Goal: Task Accomplishment & Management: Complete application form

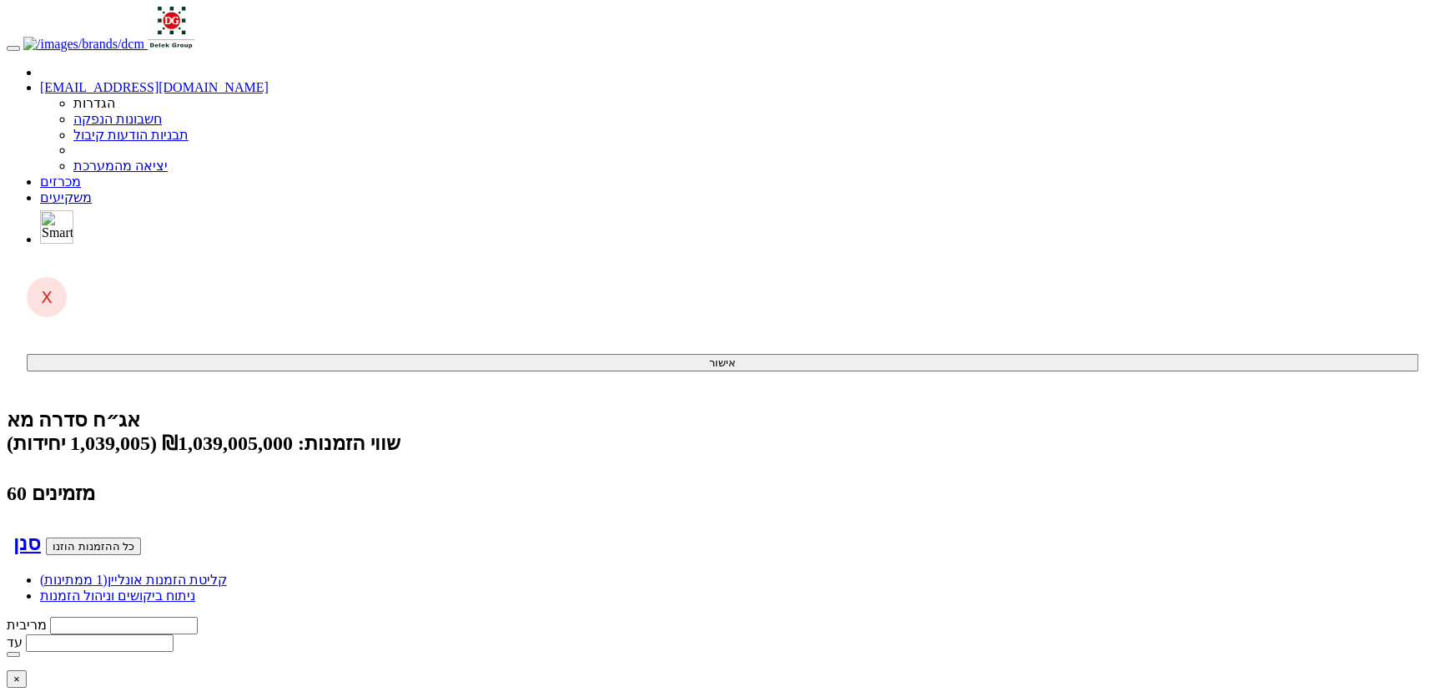
type input "מ"
type input "מיד צח בע"מ"
type input "מיד"
type input "מיד צח בע"מ"
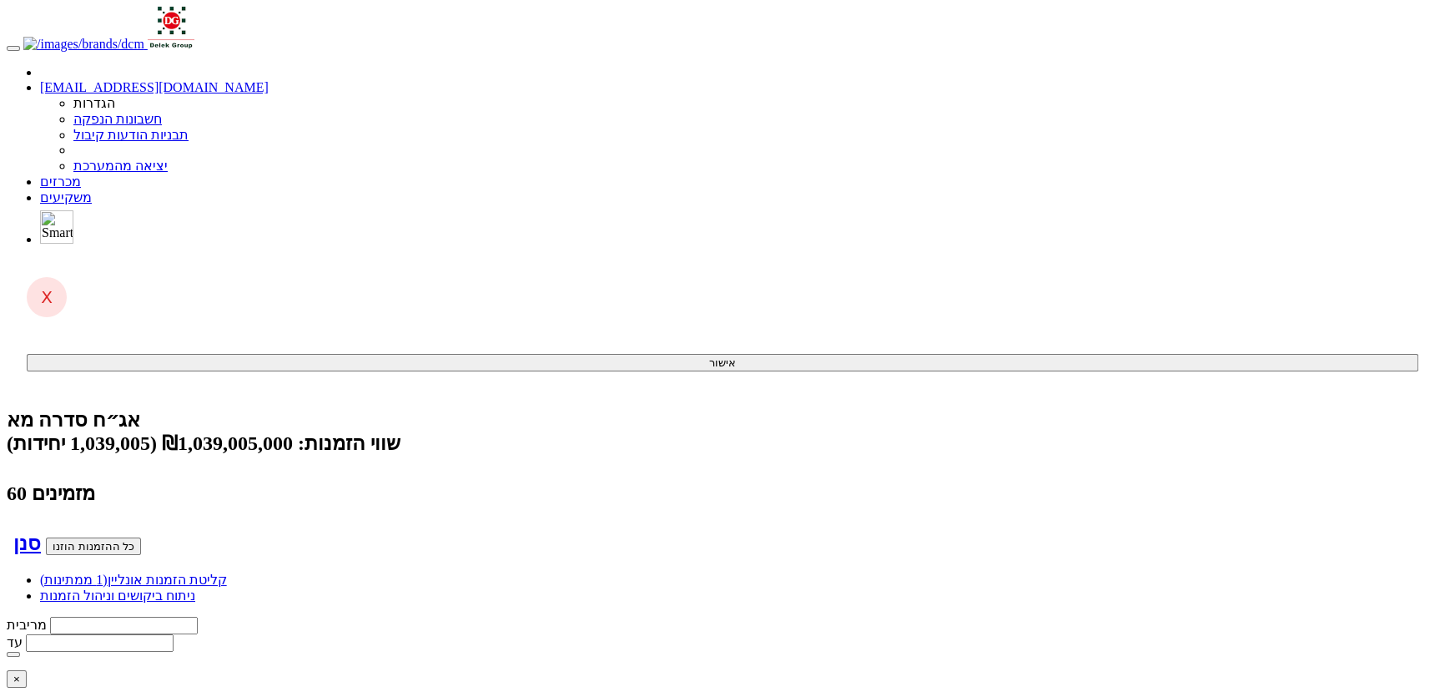
type input "מי"
type input "מ"
click at [81, 174] on link "מכרזים" at bounding box center [60, 181] width 41 height 14
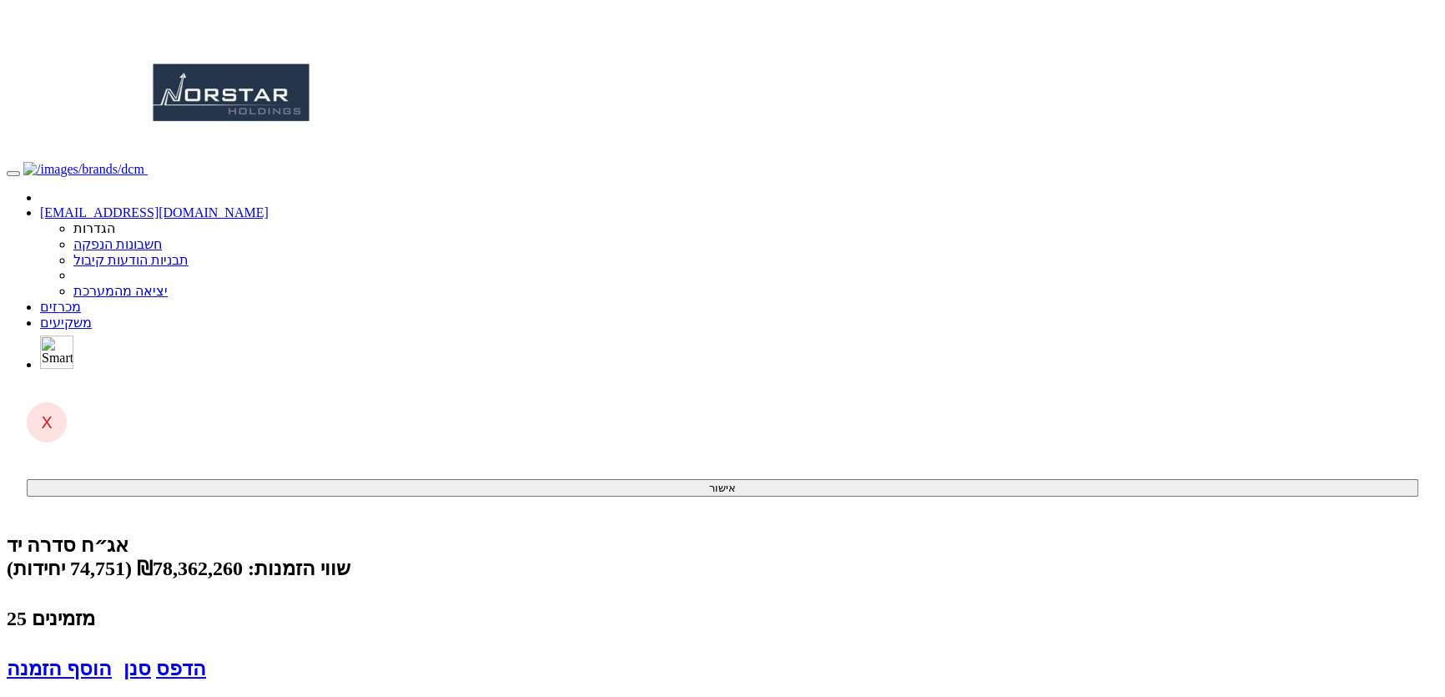
click at [81, 299] on link "מכרזים" at bounding box center [60, 306] width 41 height 14
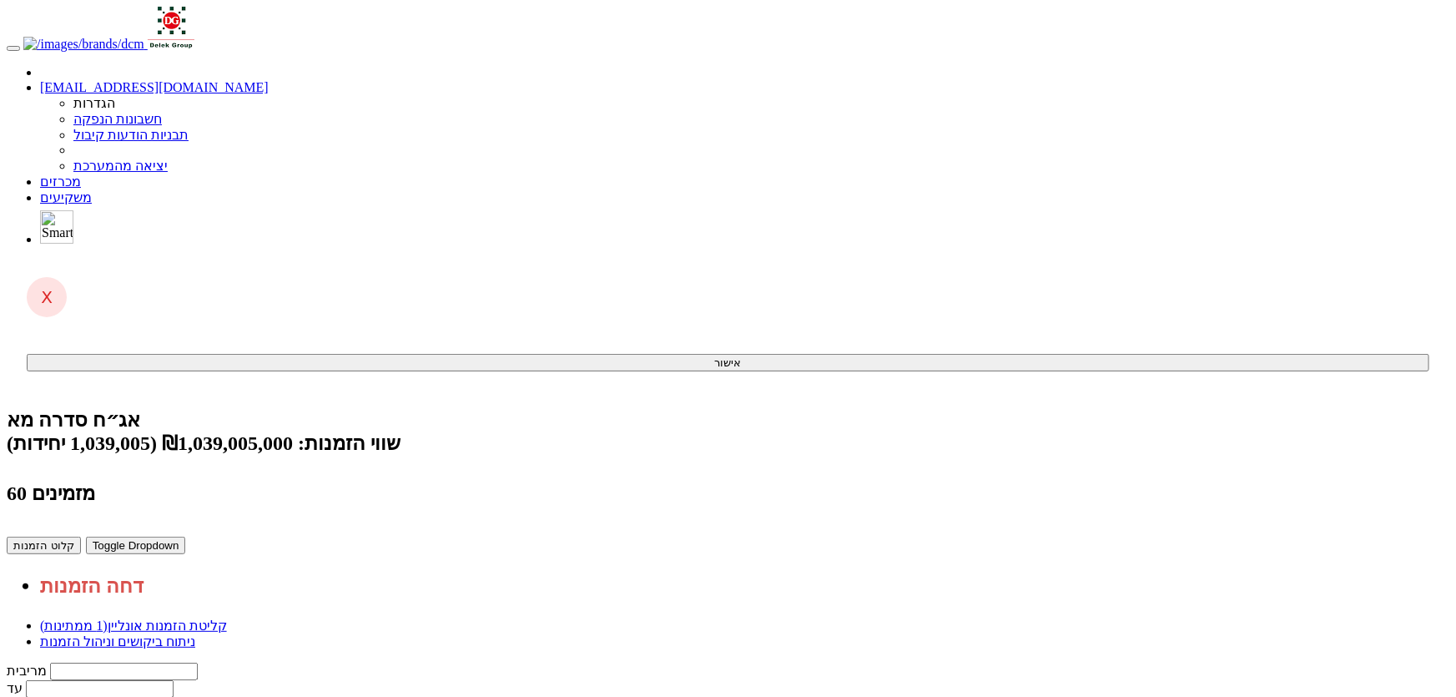
click at [81, 536] on button "קלוט הזמנות" at bounding box center [44, 545] width 74 height 18
click at [81, 174] on link "מכרזים" at bounding box center [60, 181] width 41 height 14
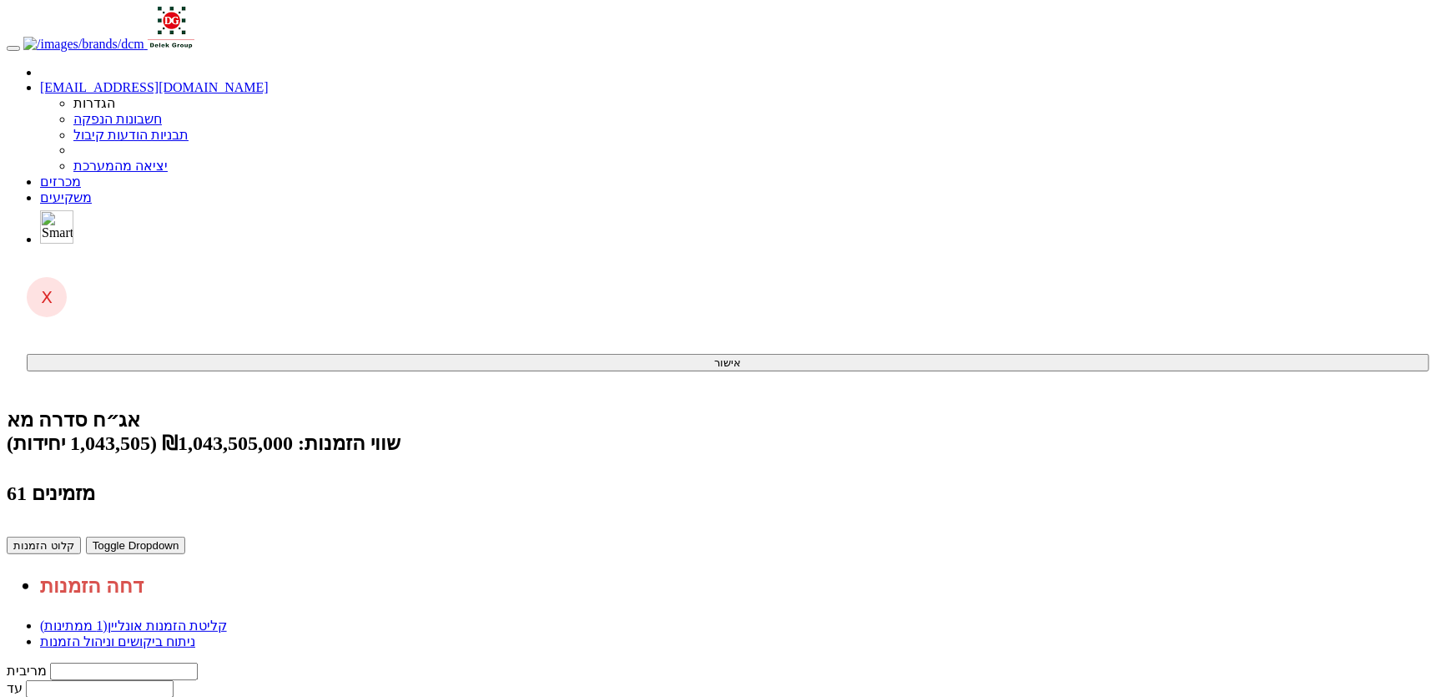
click at [81, 536] on button "קלוט הזמנות" at bounding box center [44, 545] width 74 height 18
click at [81, 174] on link "מכרזים" at bounding box center [60, 181] width 41 height 14
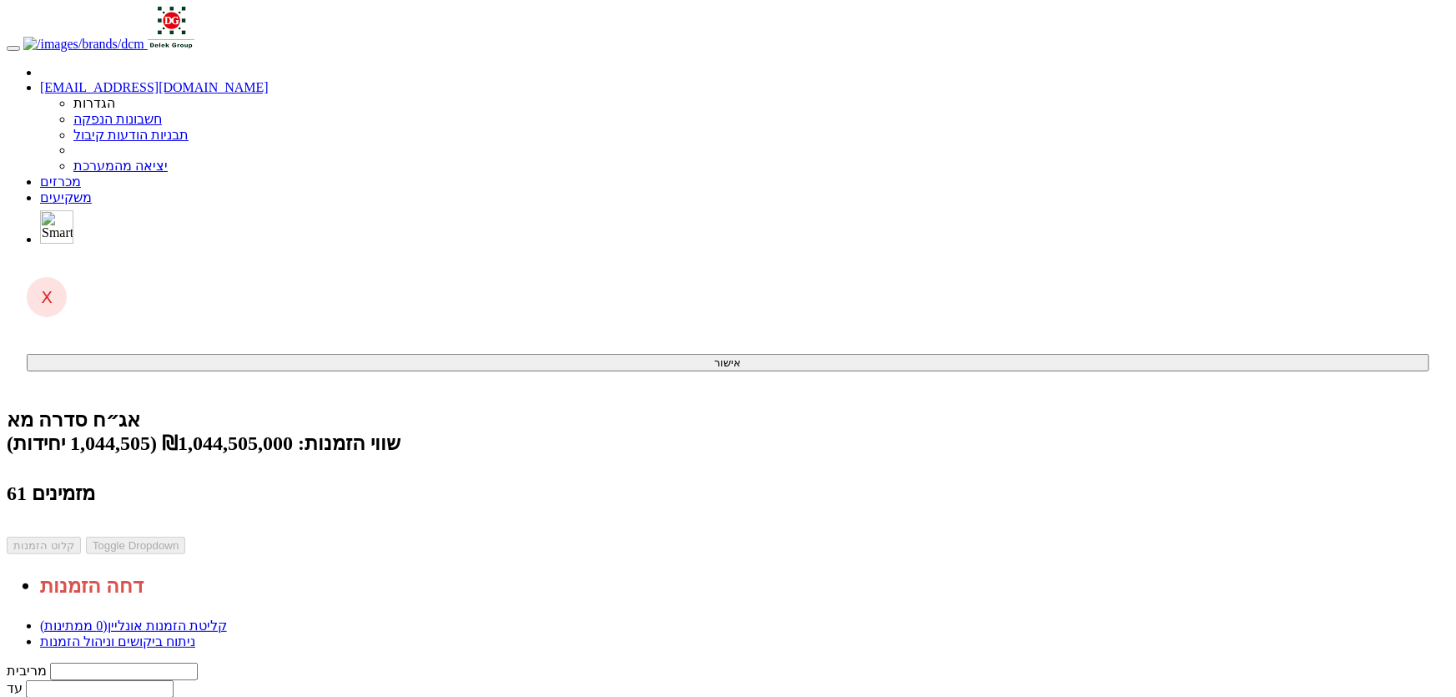
click at [195, 634] on link "ניתוח ביקושים וניהול הזמנות" at bounding box center [117, 641] width 155 height 14
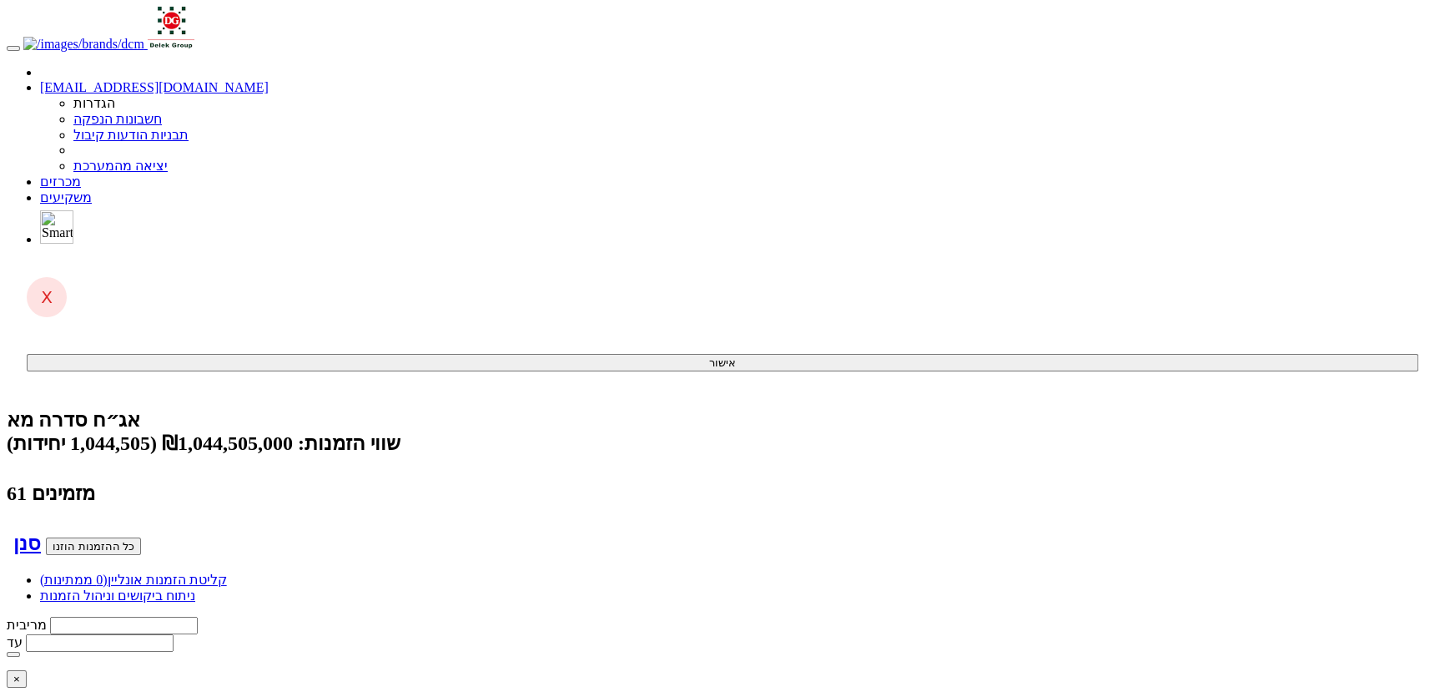
type input "מ"
type input "מיד צח בע"מ"
type input "מיד"
type input "מיד צח בע"מ"
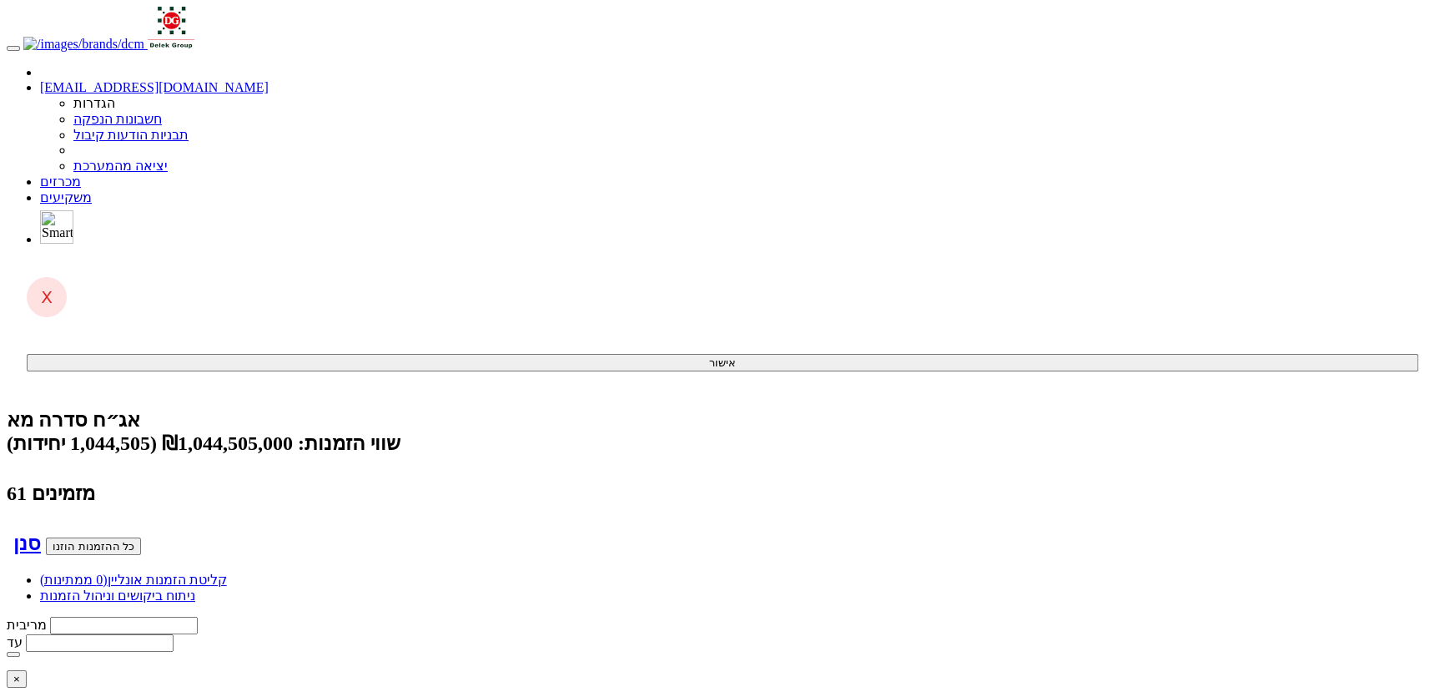
type input "50000"
type input "6"
type input "ד"
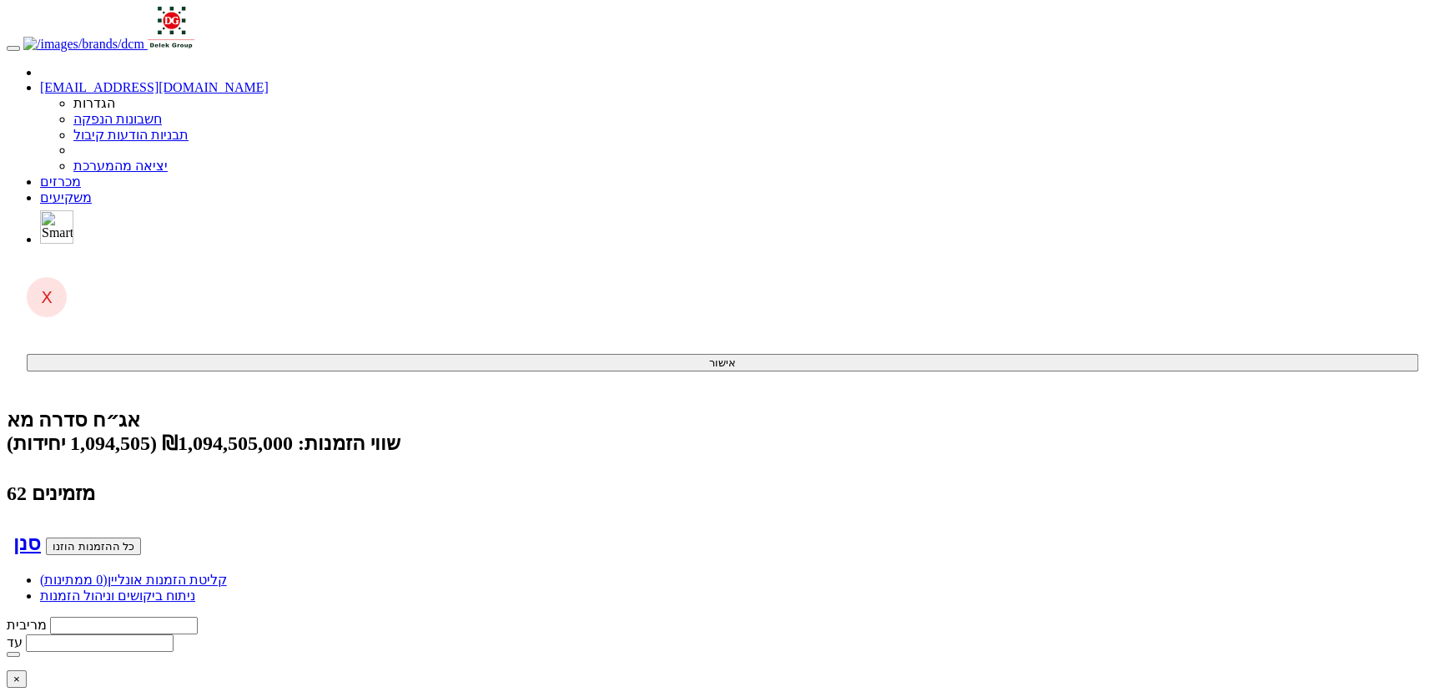
type input "דו - צח בע"מ"
type input "דו"
type input "דו - צח בע"מ"
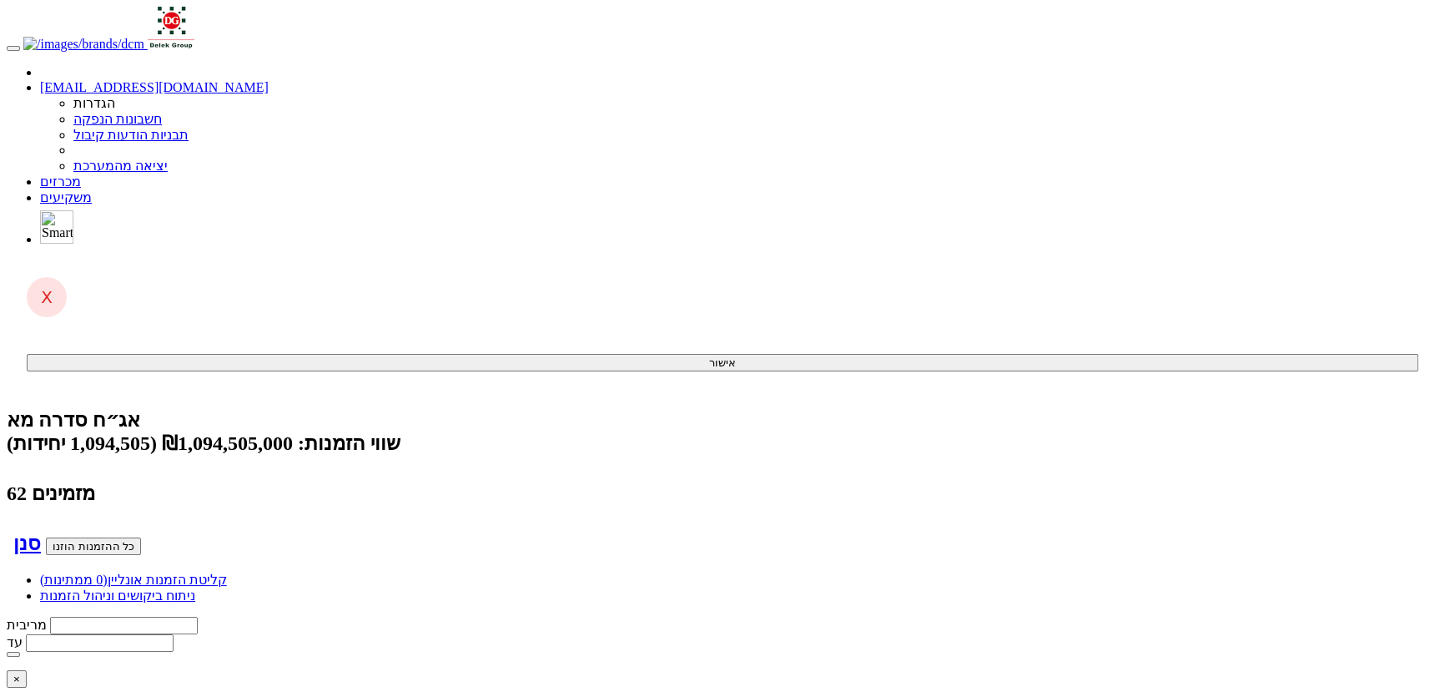
type input "50000"
type input "6"
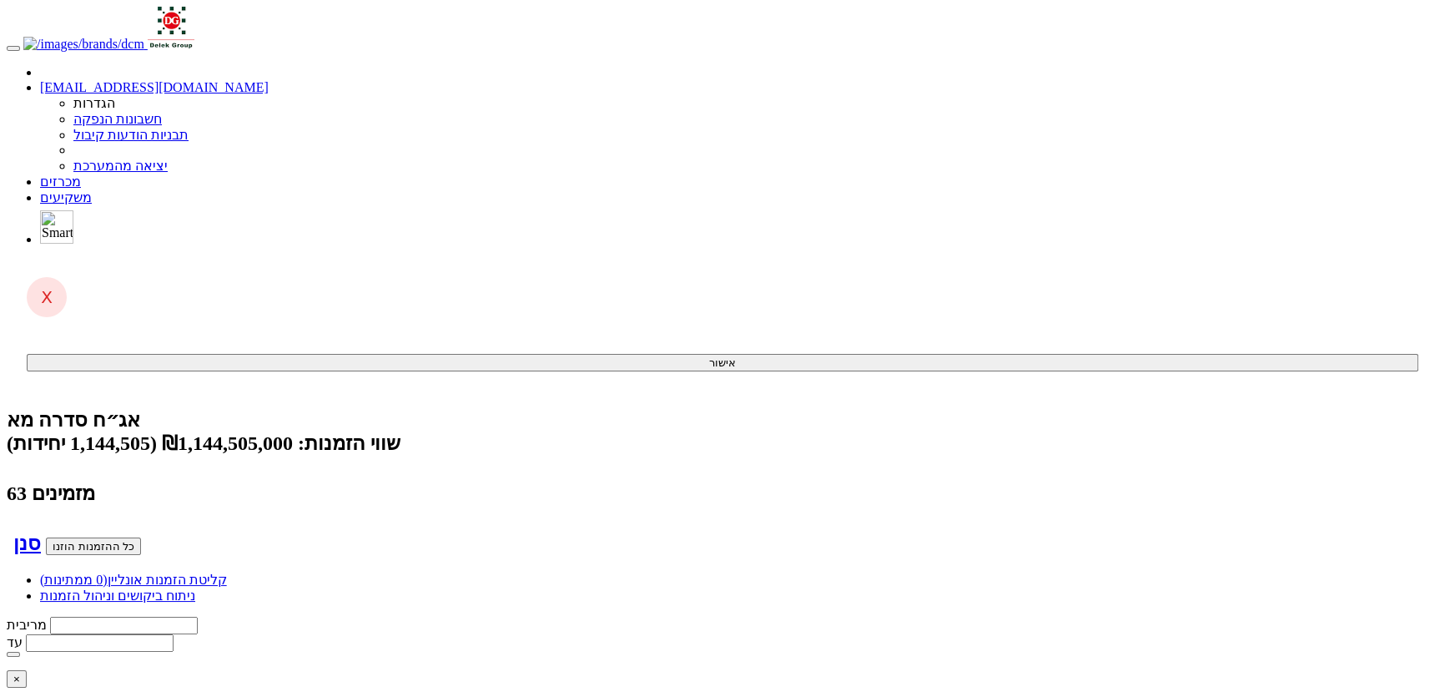
type input "די"
type input "דיסקונט חיתום והנפקות בע"מ"
type input "דיסקו"
type input "דיסקונט קפיטל חיתום בע"מ"
drag, startPoint x: 931, startPoint y: 234, endPoint x: 956, endPoint y: 242, distance: 26.4
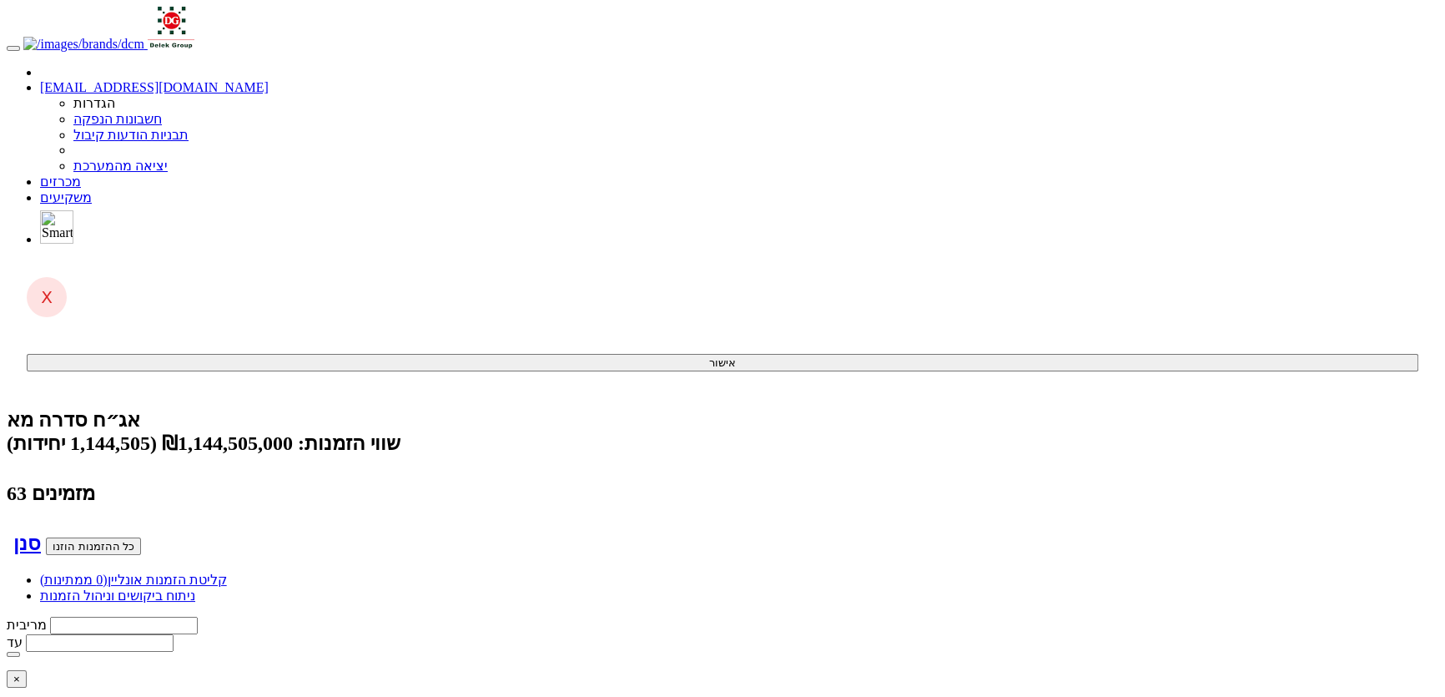
type input "30000"
type input "6"
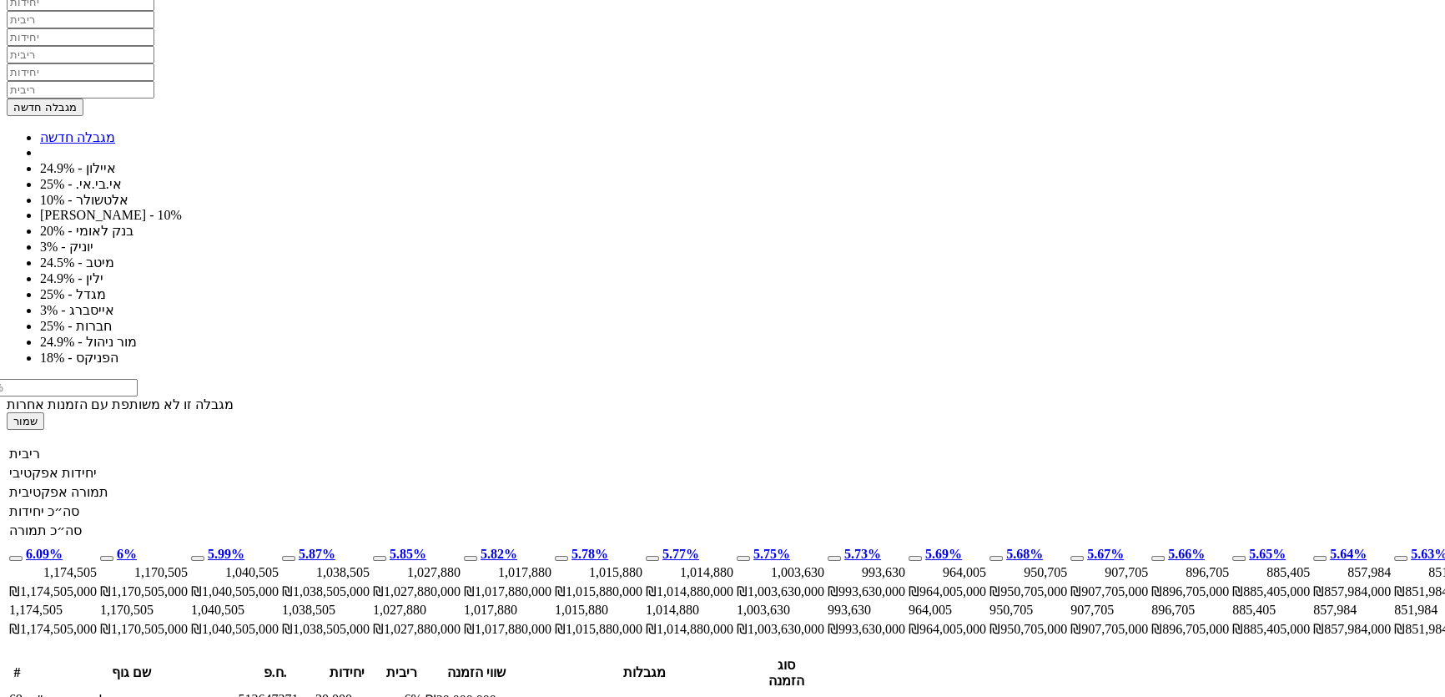
scroll to position [1137, 0]
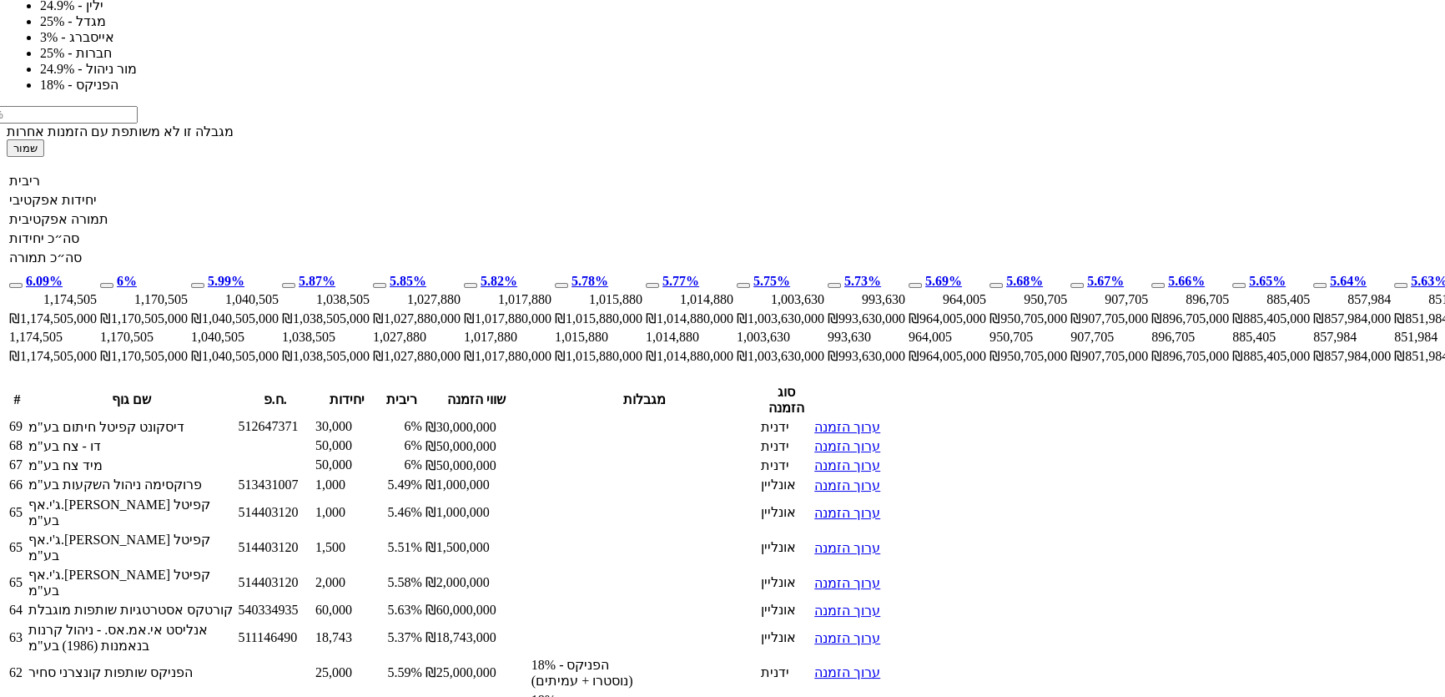
drag, startPoint x: 784, startPoint y: 24, endPoint x: 796, endPoint y: 28, distance: 12.4
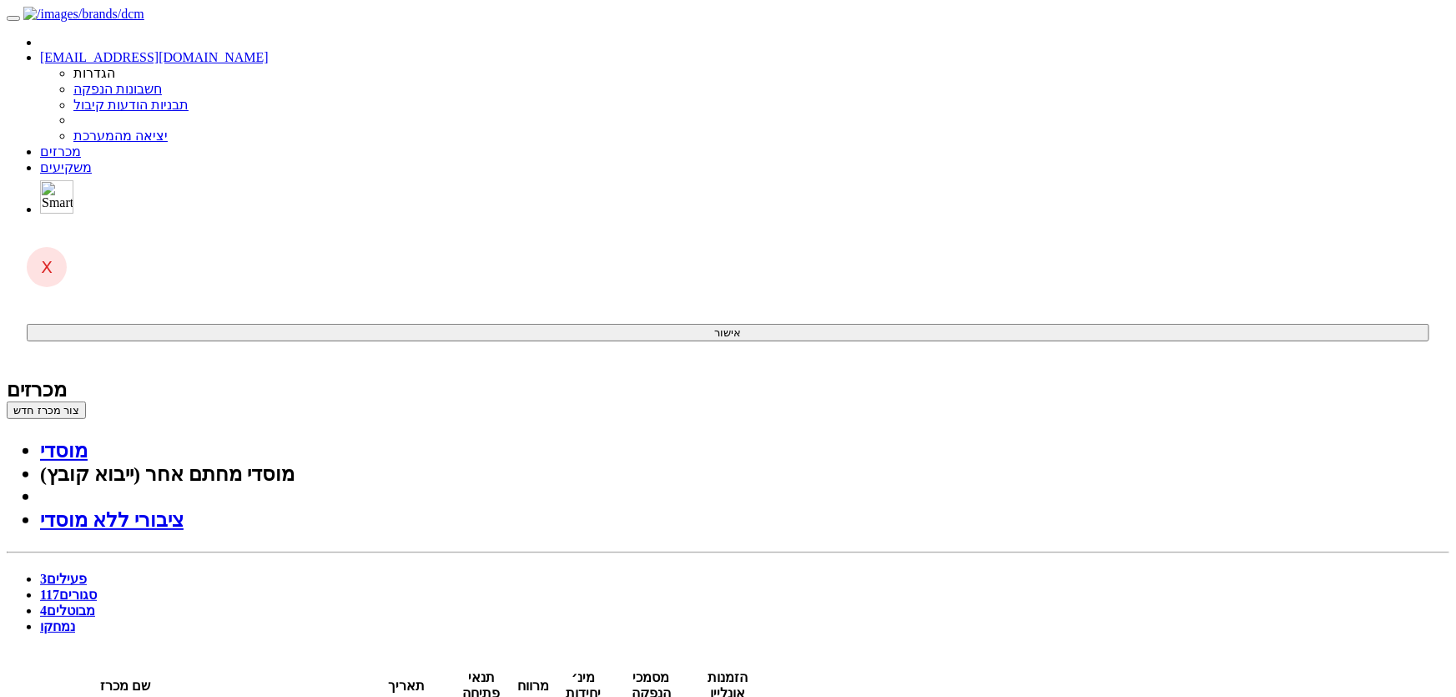
drag, startPoint x: 908, startPoint y: 292, endPoint x: 922, endPoint y: 292, distance: 13.3
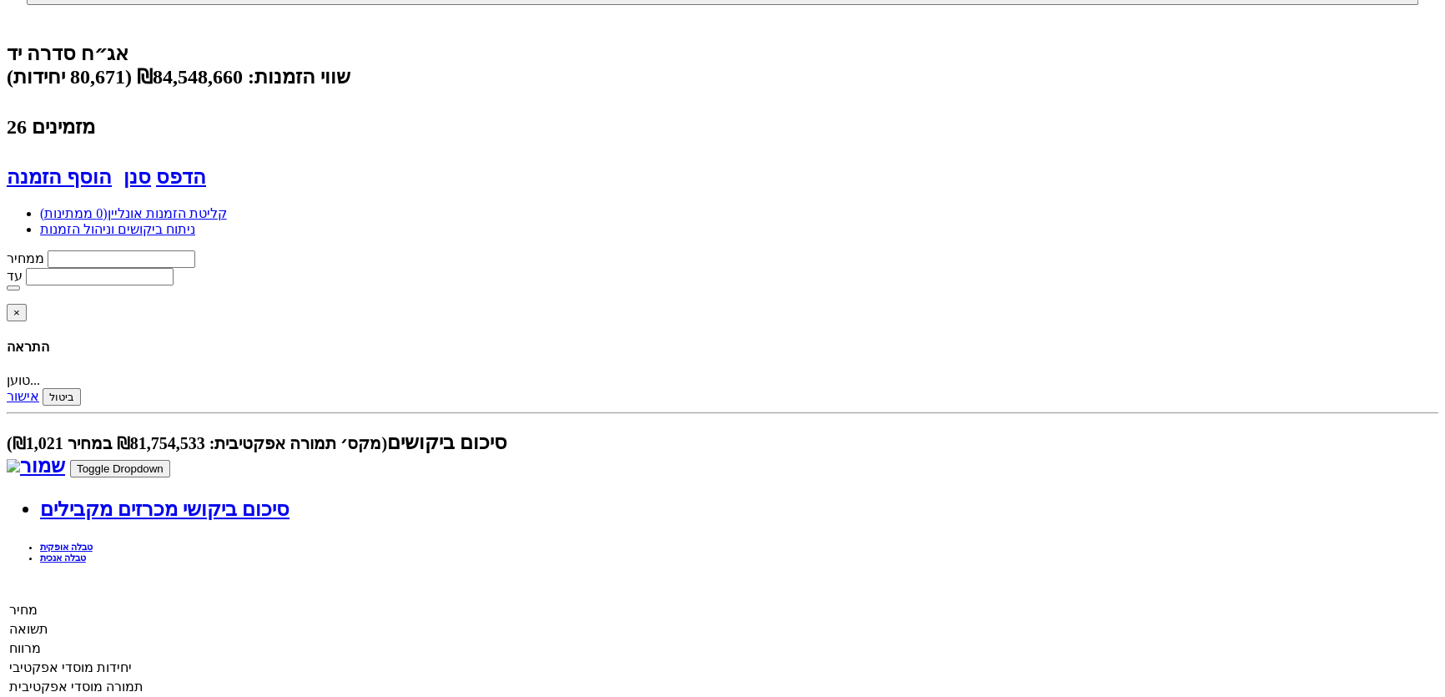
scroll to position [303, 0]
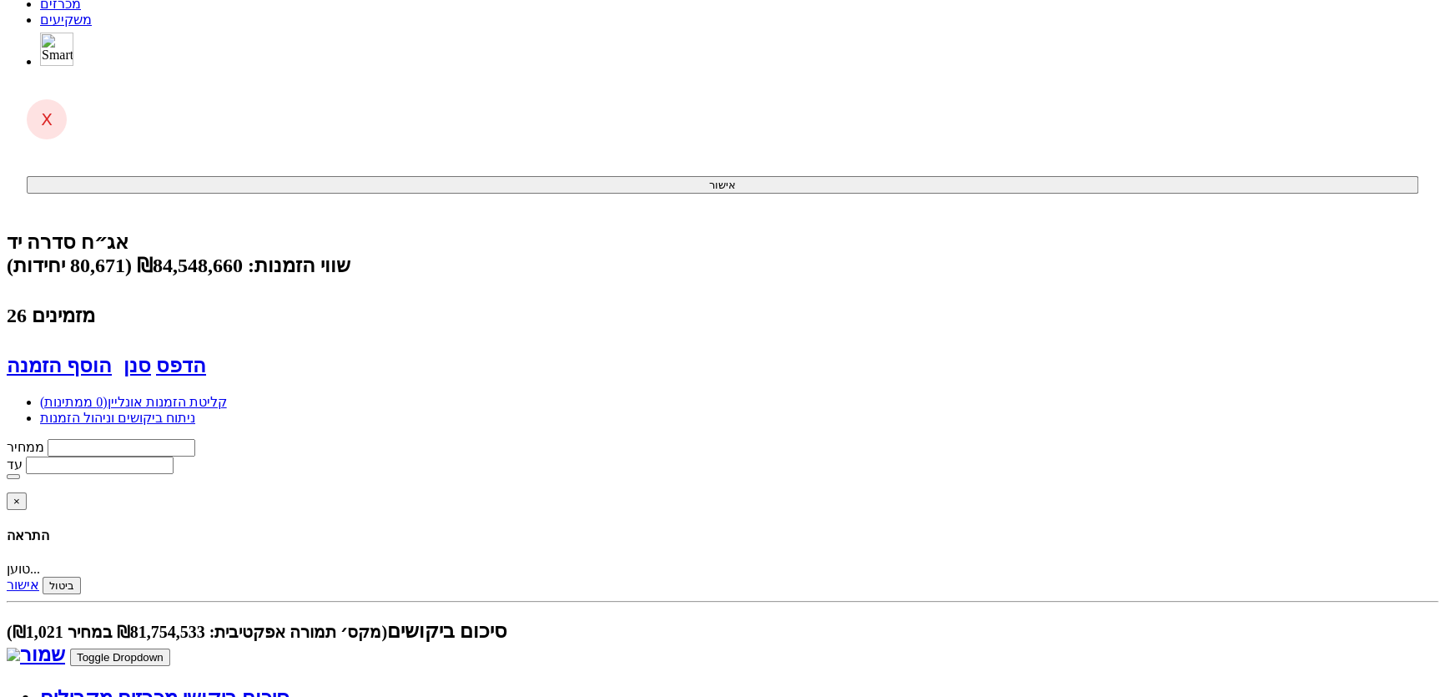
click at [81, 11] on link "מכרזים" at bounding box center [60, 4] width 41 height 14
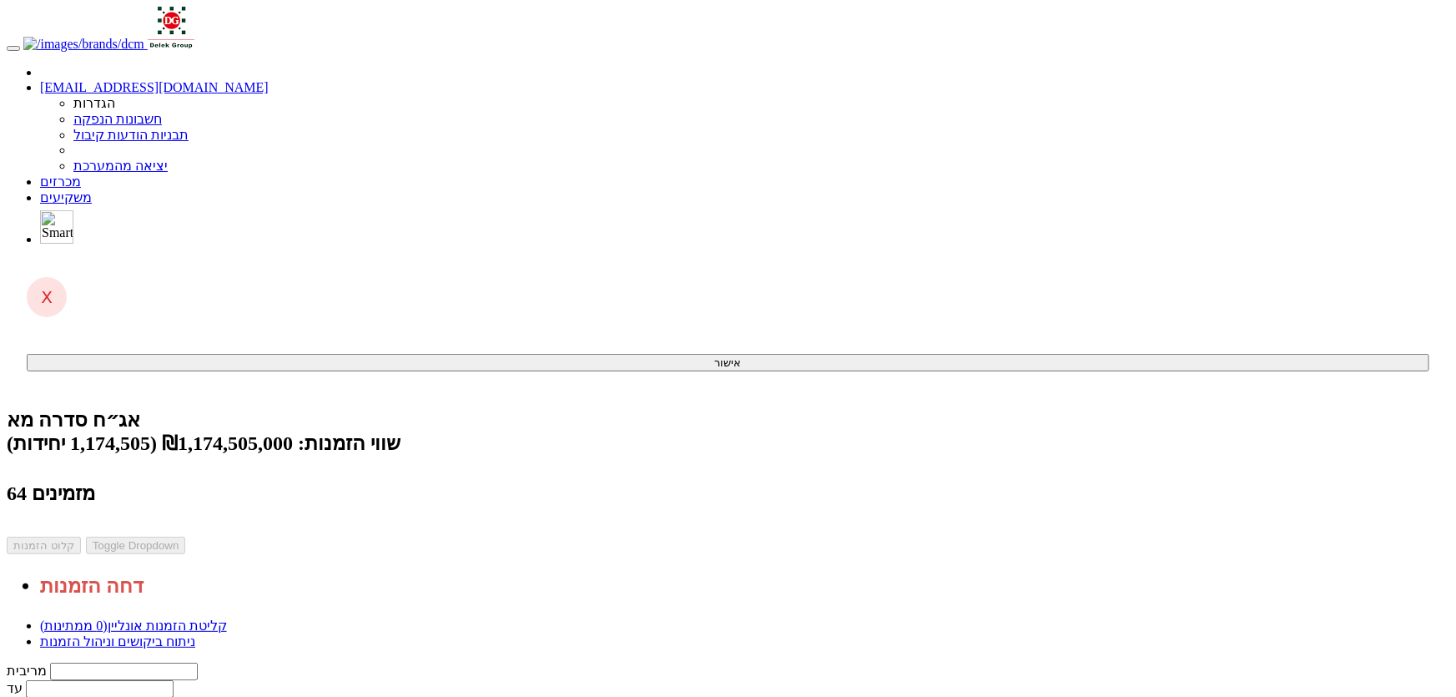
click at [195, 634] on link "ניתוח ביקושים וניהול הזמנות" at bounding box center [117, 641] width 155 height 14
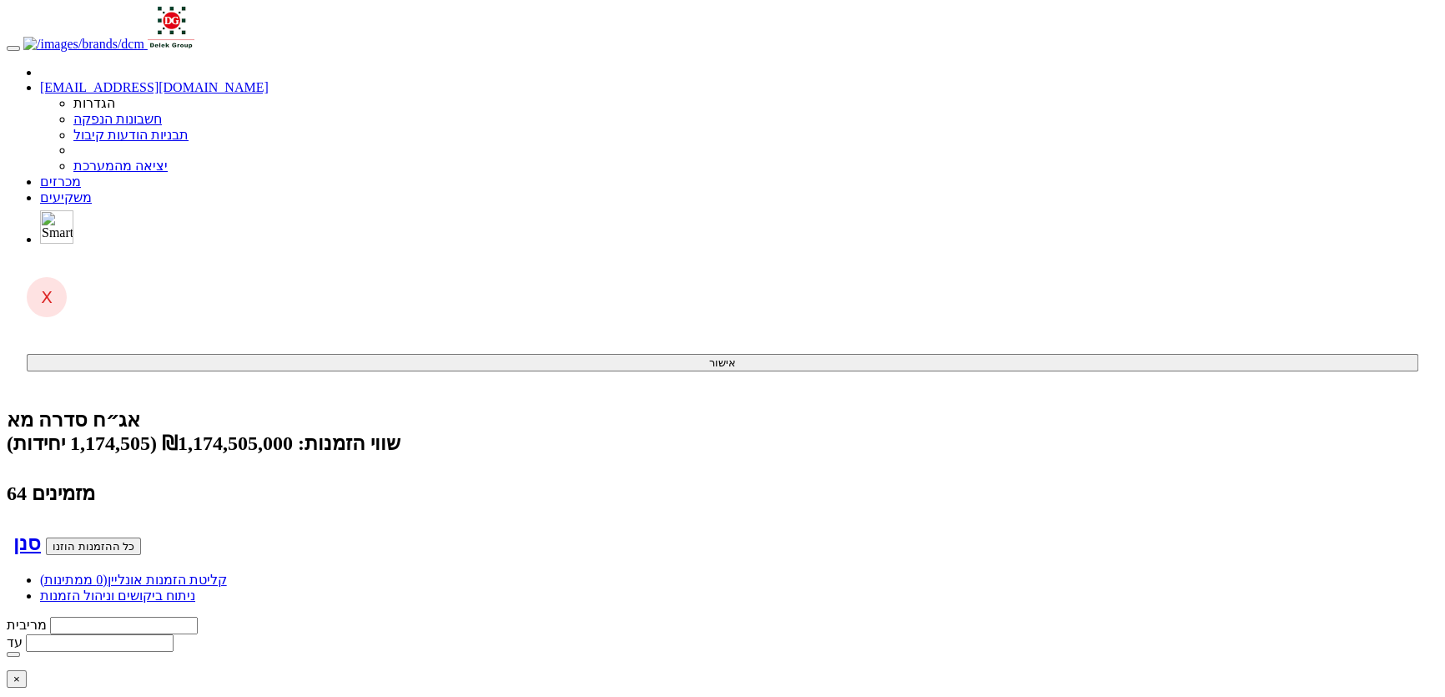
type input "י"
type input "ילין לפידות אג"ח ללא מדורג"
type input "ילין לפידות"
type input "ילין - לפידות ניהול קופות גמל בע"מ"
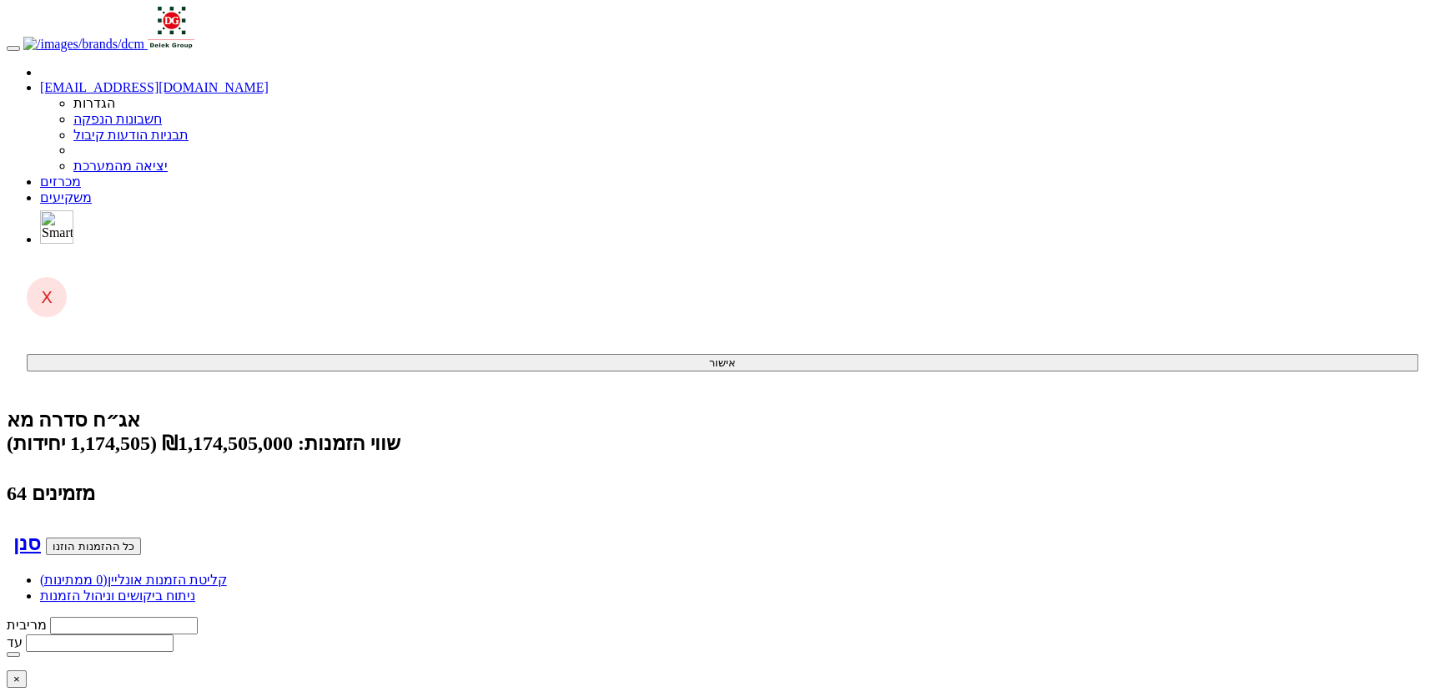
type input "35000"
type input "5.63"
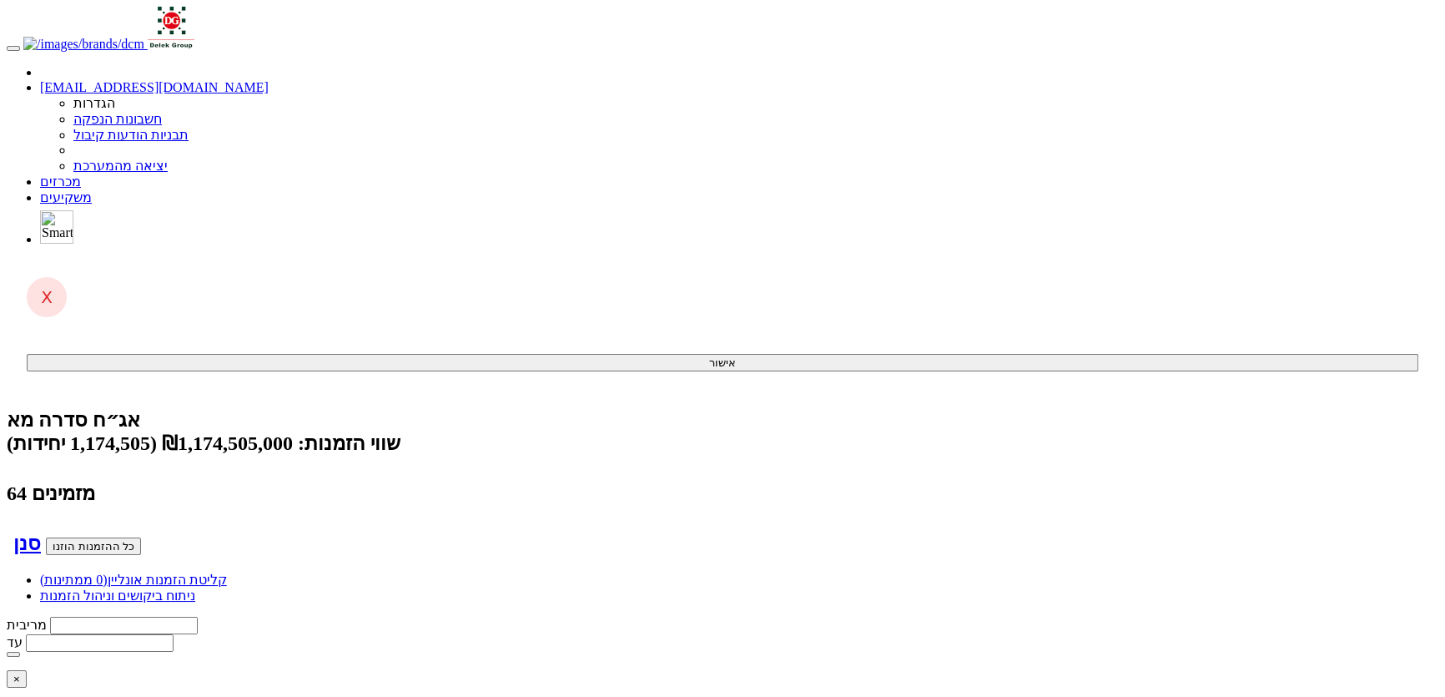
type input "25"
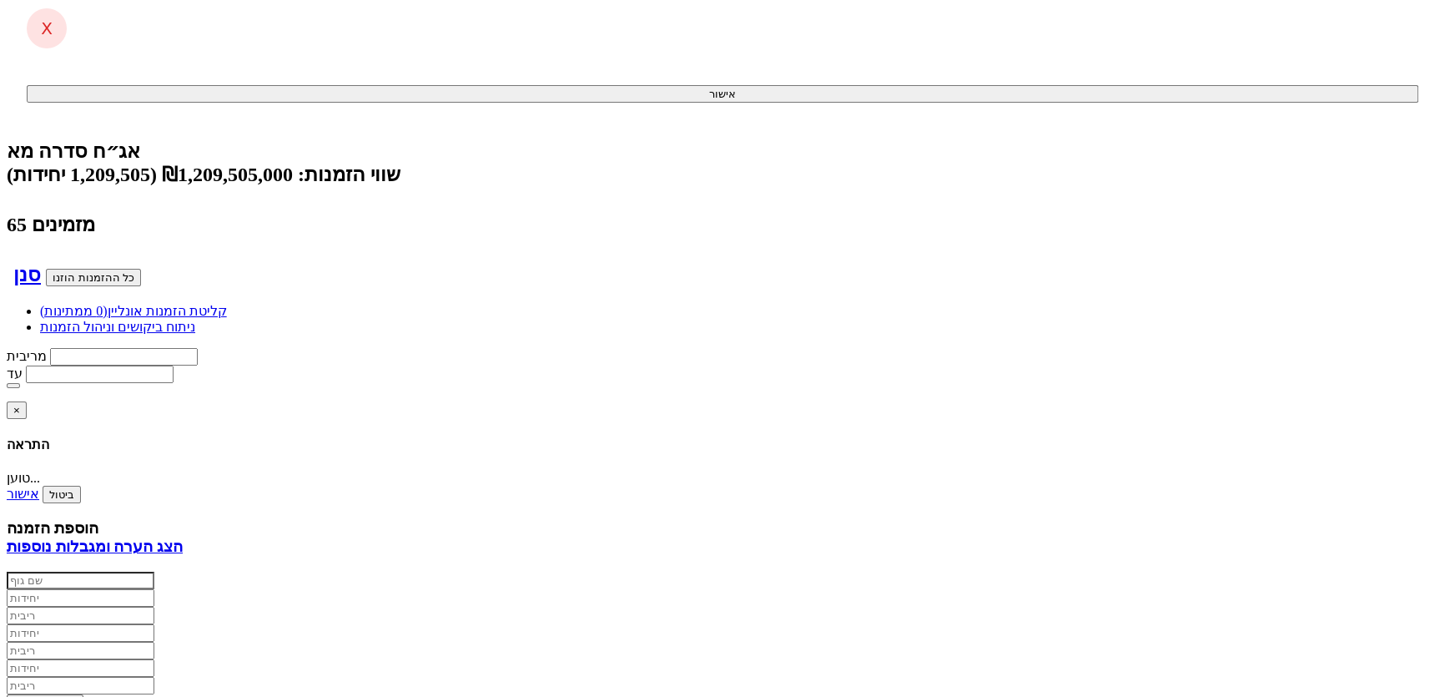
scroll to position [75, 0]
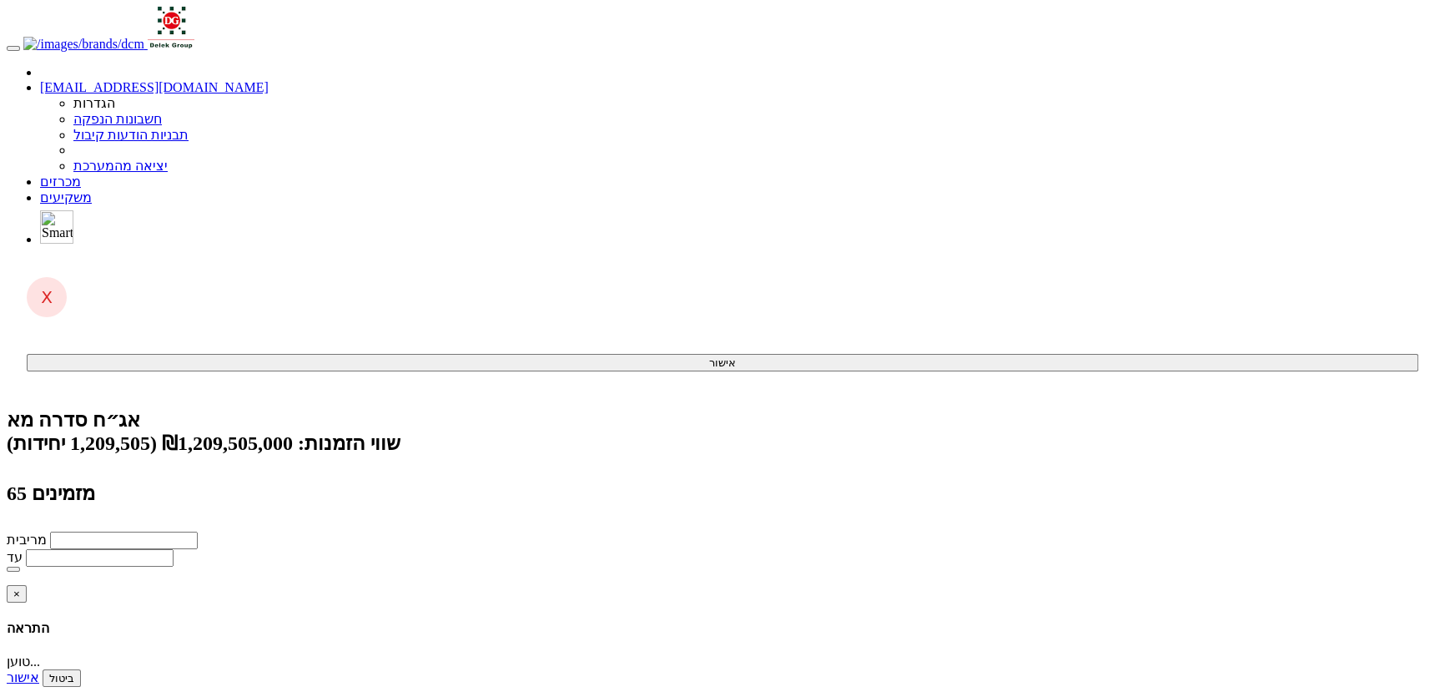
type input "ילין + מחוג"
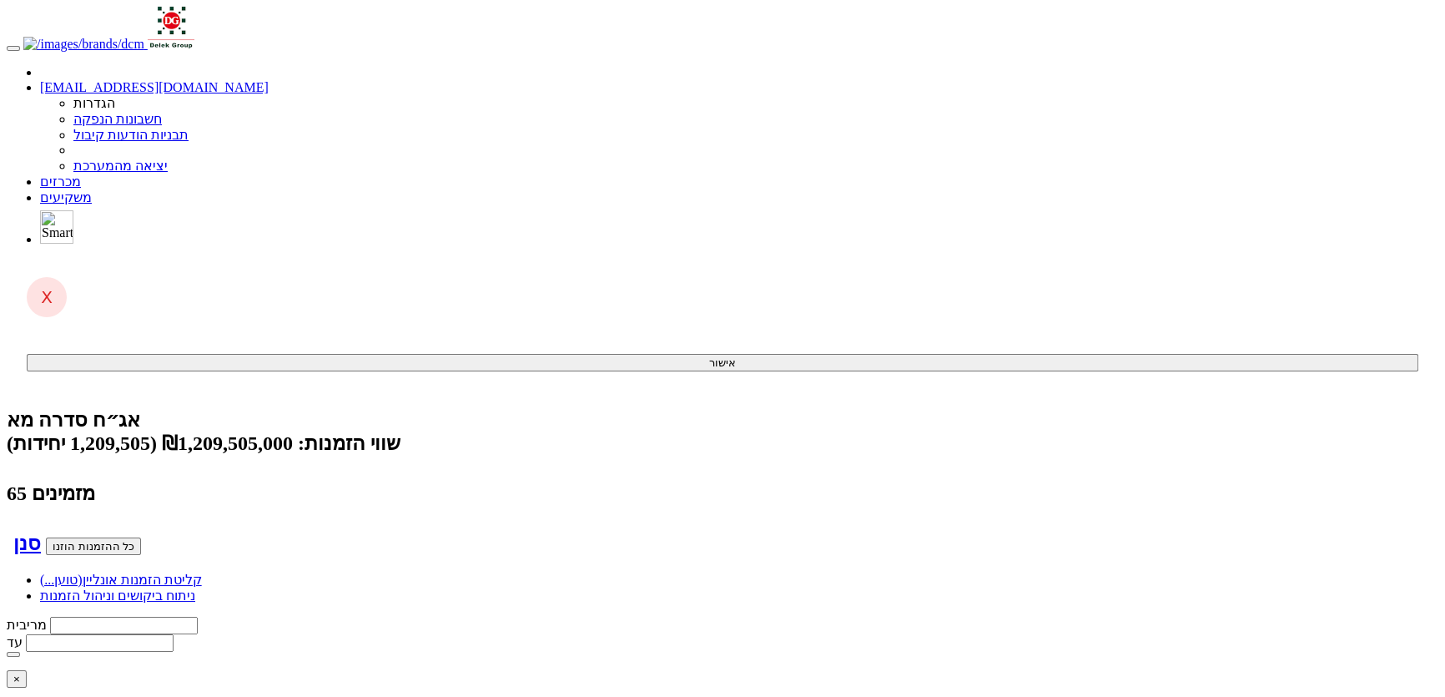
type input "מ"
type input "מחוג בע"מ"
type input "מחוג"
type input "מחוג מנהל גמל לעובדי חברת החשמל לישראל בע"מ"
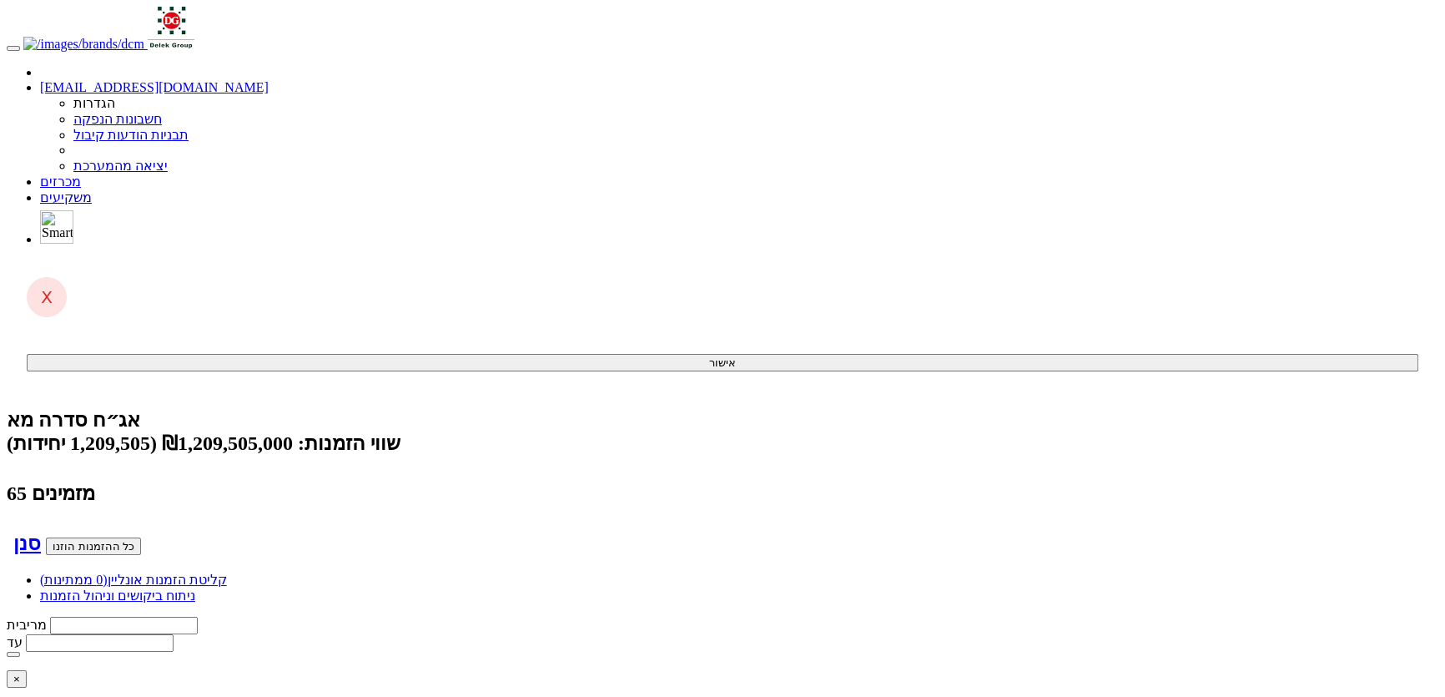
type input "1000"
type input "5.63"
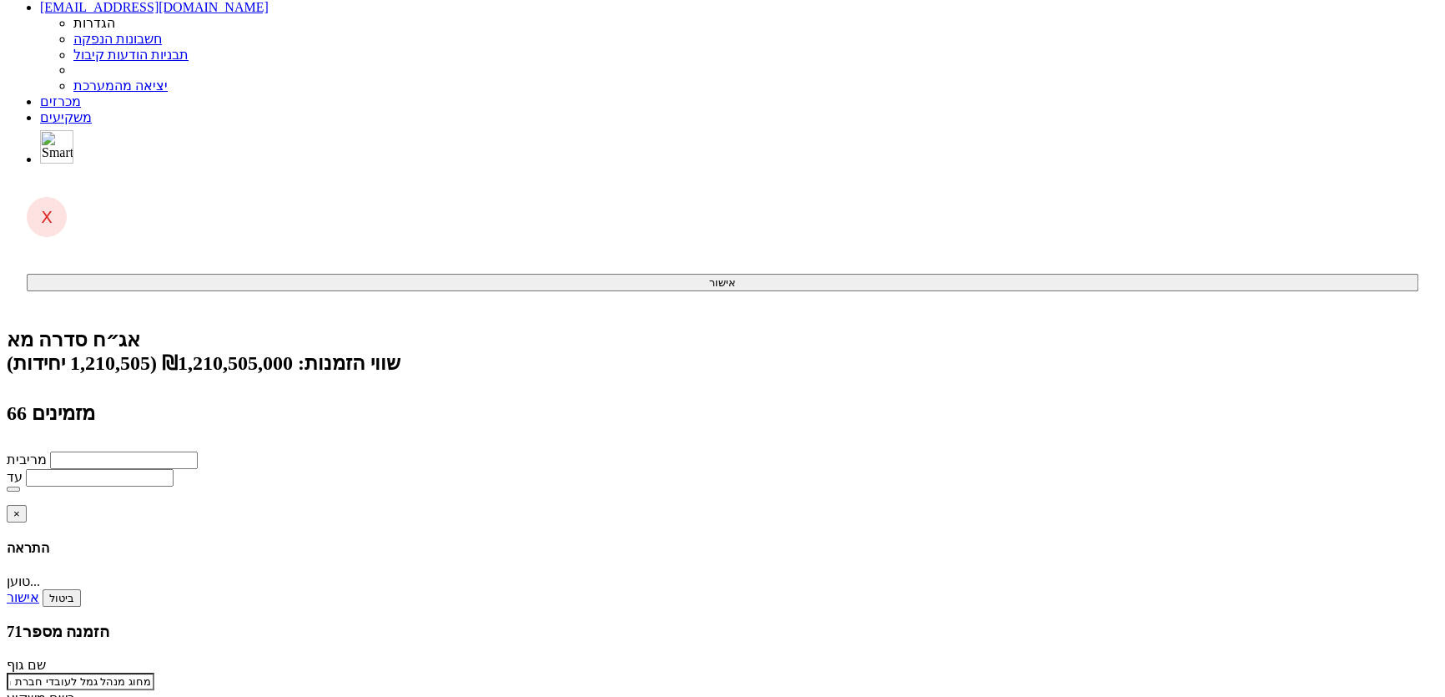
scroll to position [81, 0]
type input "25"
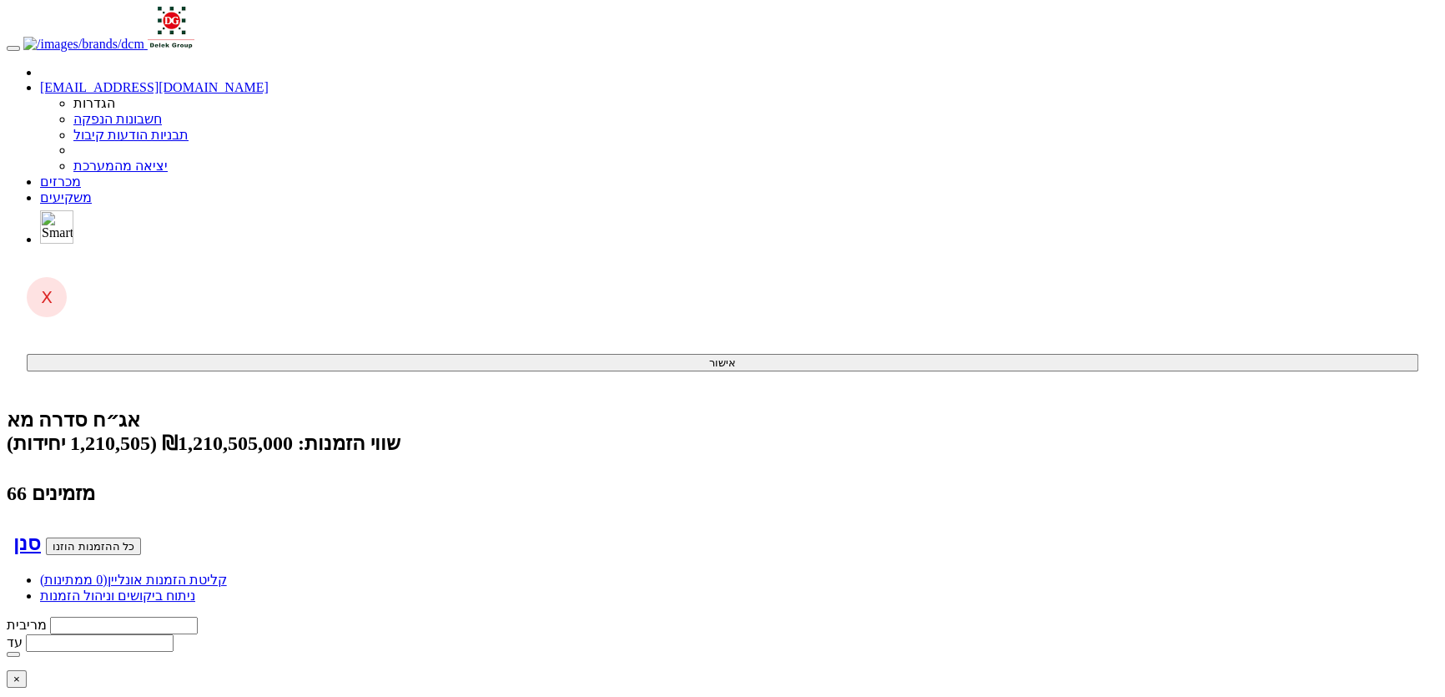
type input "י"
type input "[PERSON_NAME] אג"ח ללא מדורג"
type input "[PERSON_NAME]"
type input "ילין - לפידות ניהול תיקי השקעות בע"מ"
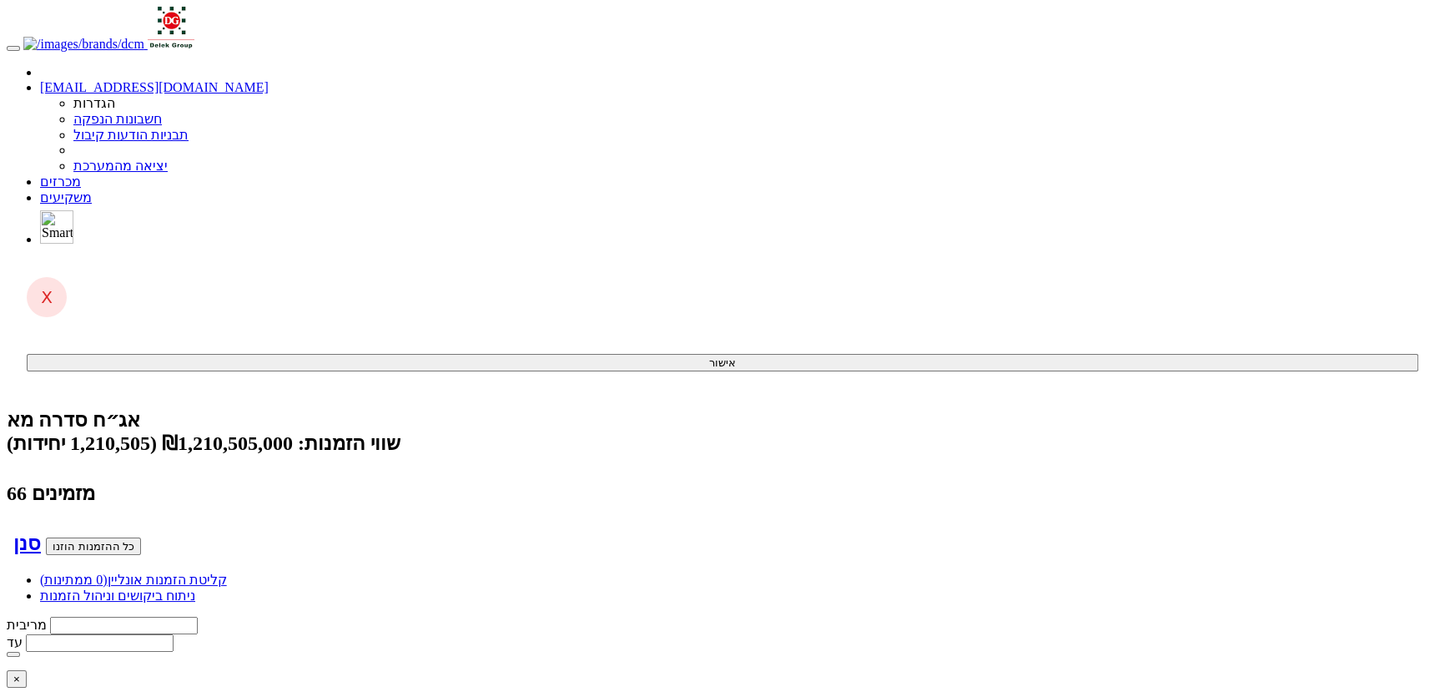
type input "2000"
type input "5.63"
drag, startPoint x: 289, startPoint y: 219, endPoint x: 289, endPoint y: 234, distance: 15.0
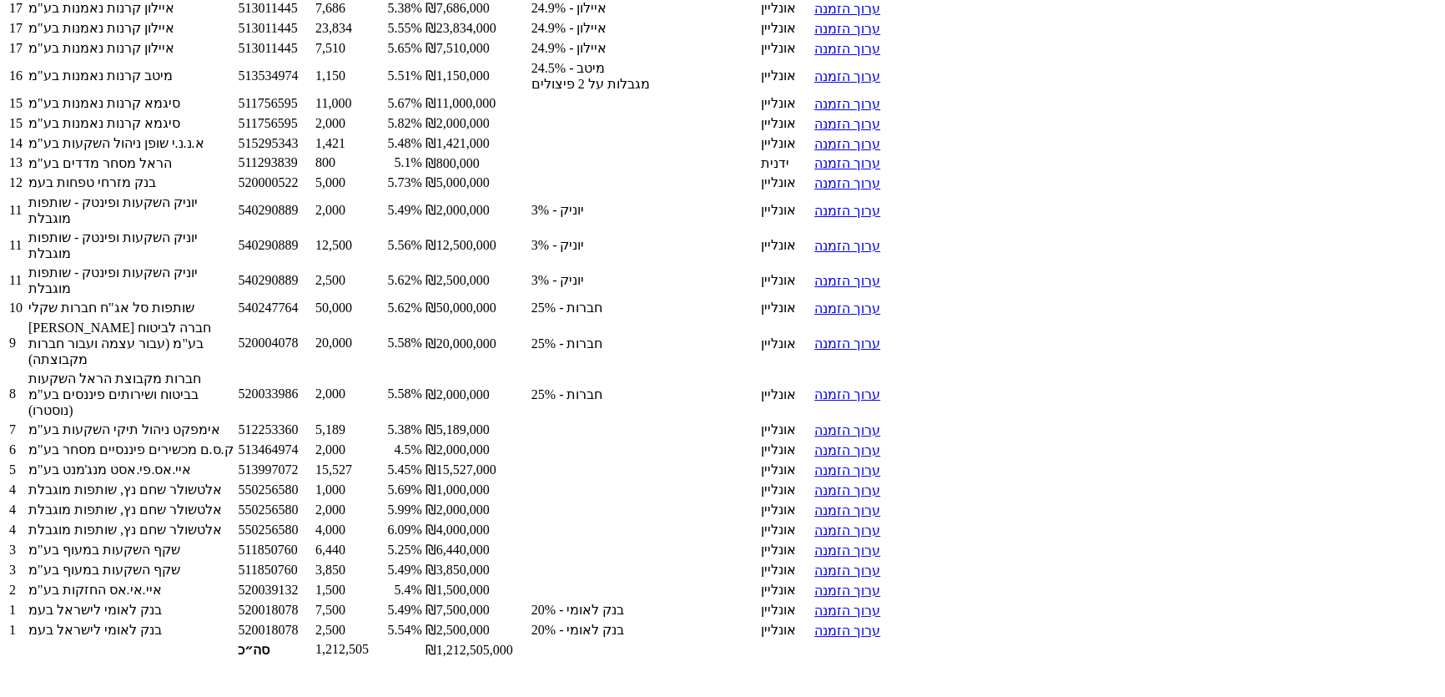
scroll to position [6098, 0]
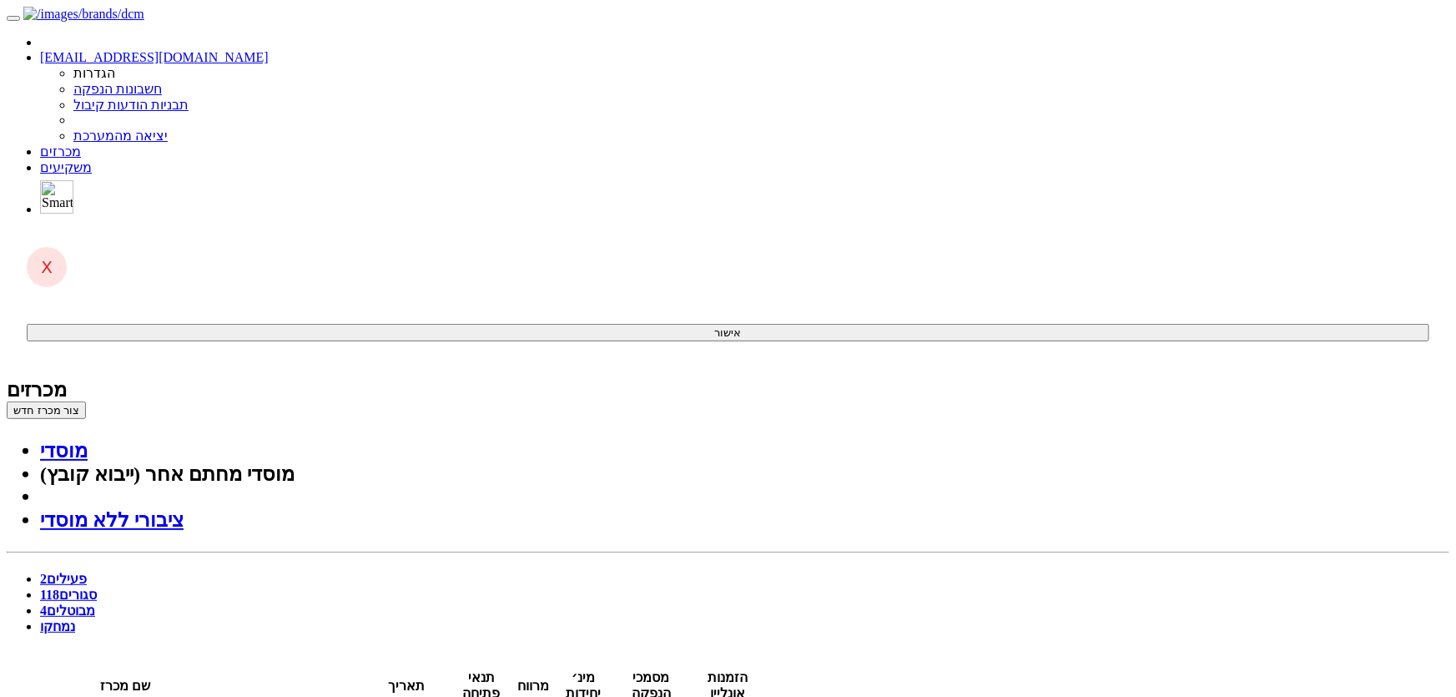
click at [97, 587] on link "סגורים 118" at bounding box center [68, 594] width 57 height 14
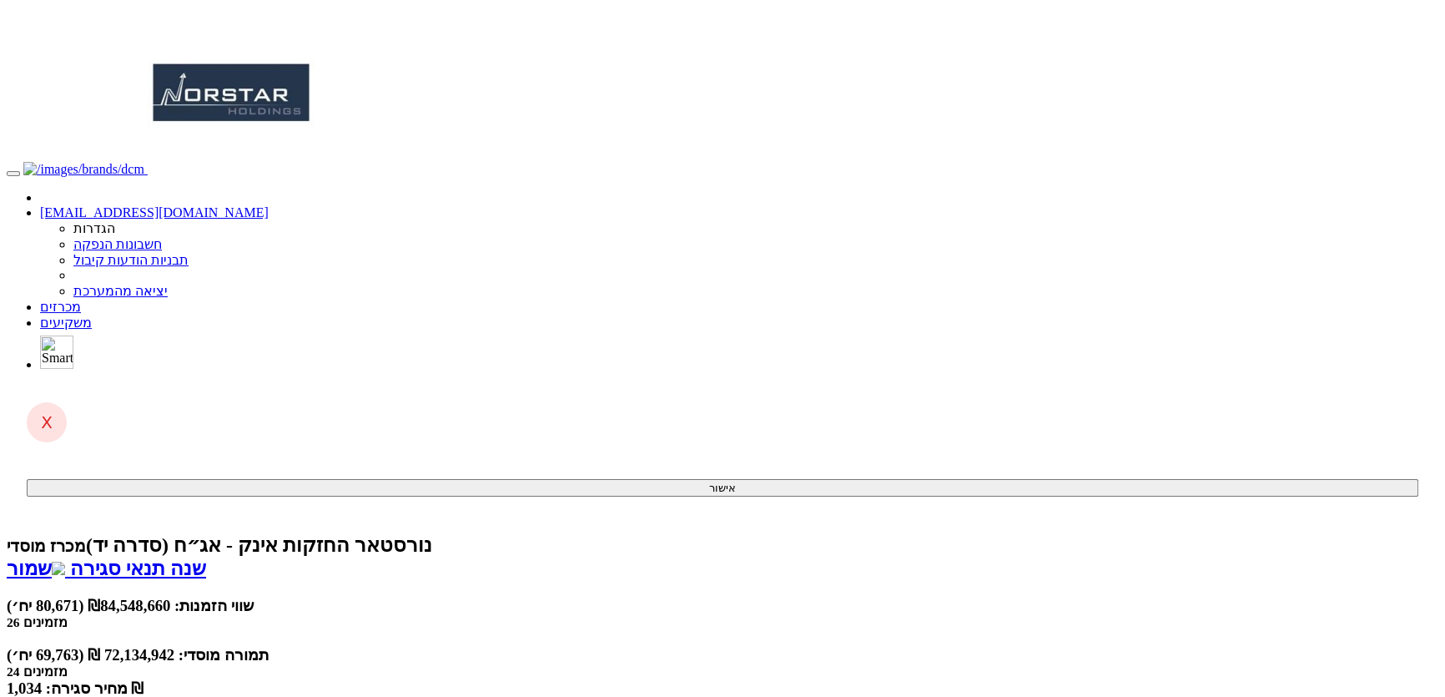
click at [81, 299] on link "מכרזים" at bounding box center [60, 306] width 41 height 14
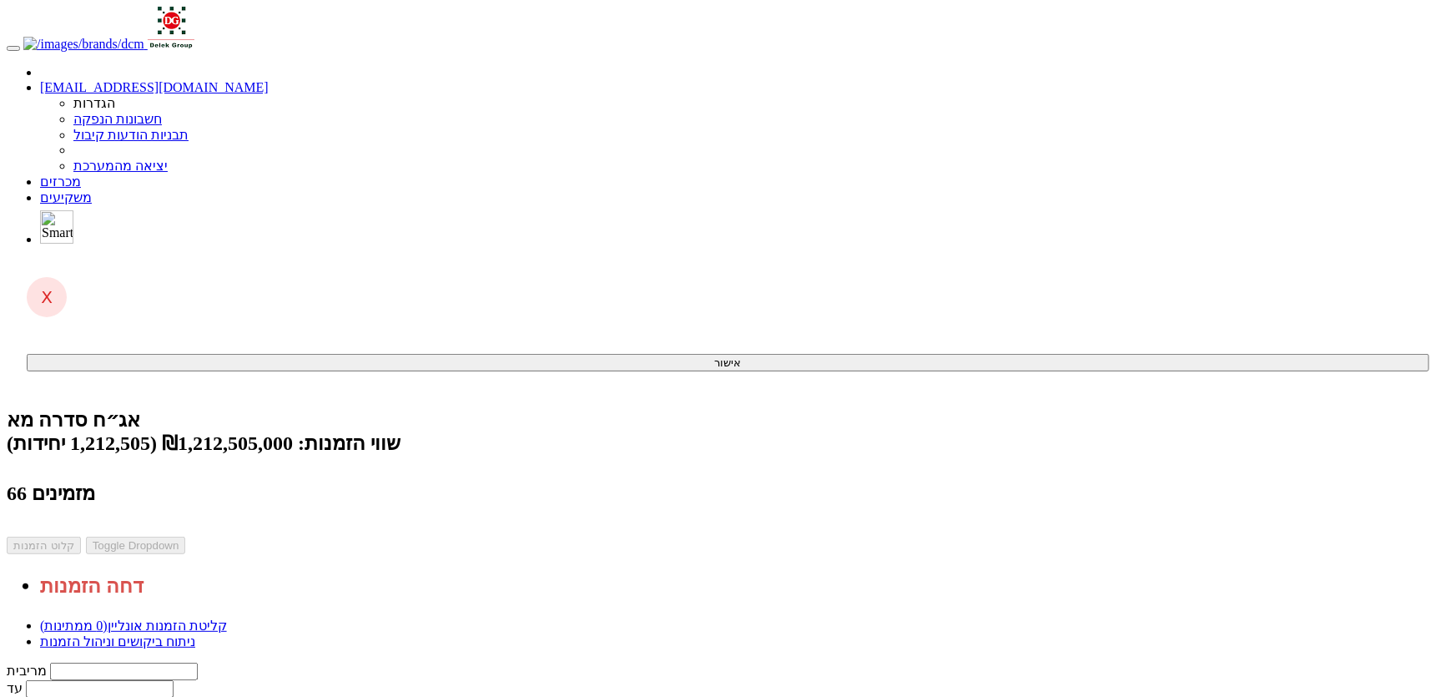
click at [195, 634] on link "ניתוח ביקושים וניהול הזמנות" at bounding box center [117, 641] width 155 height 14
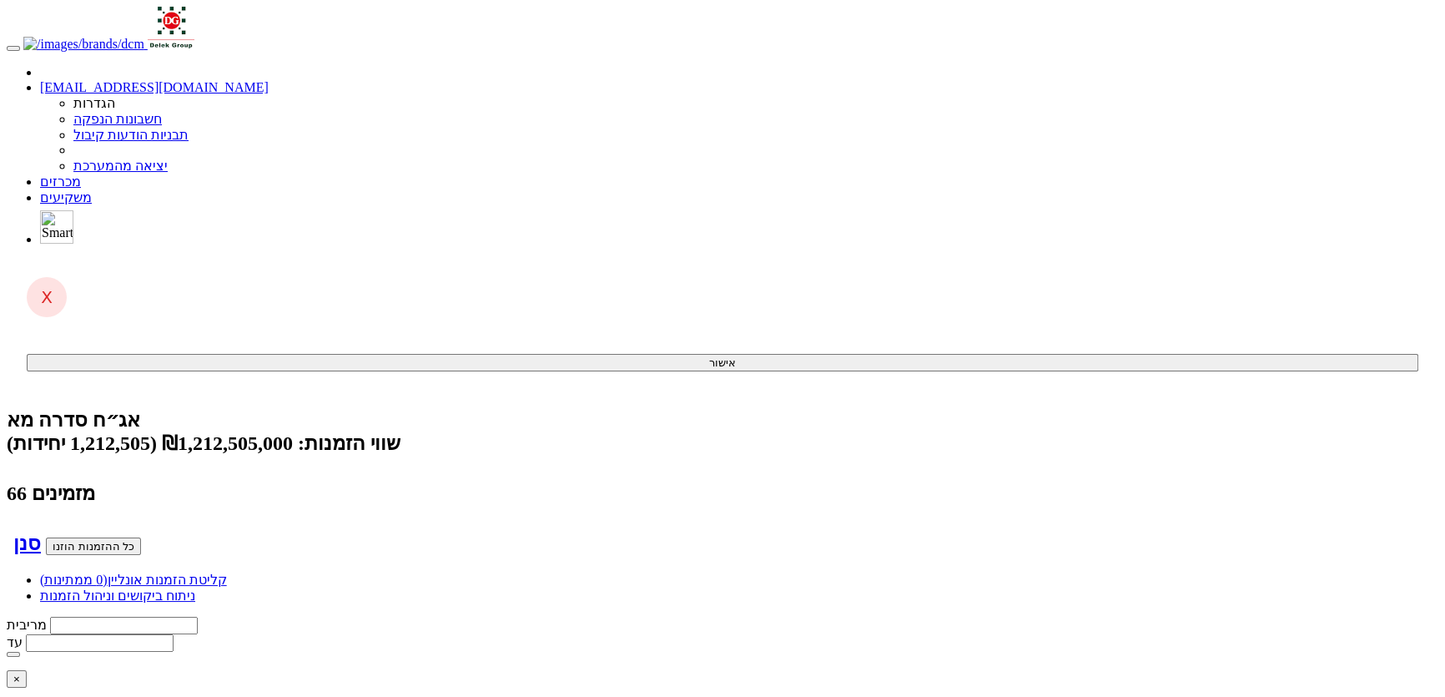
click at [141, 537] on button "כל ההזמנות הוזנו" at bounding box center [93, 546] width 95 height 18
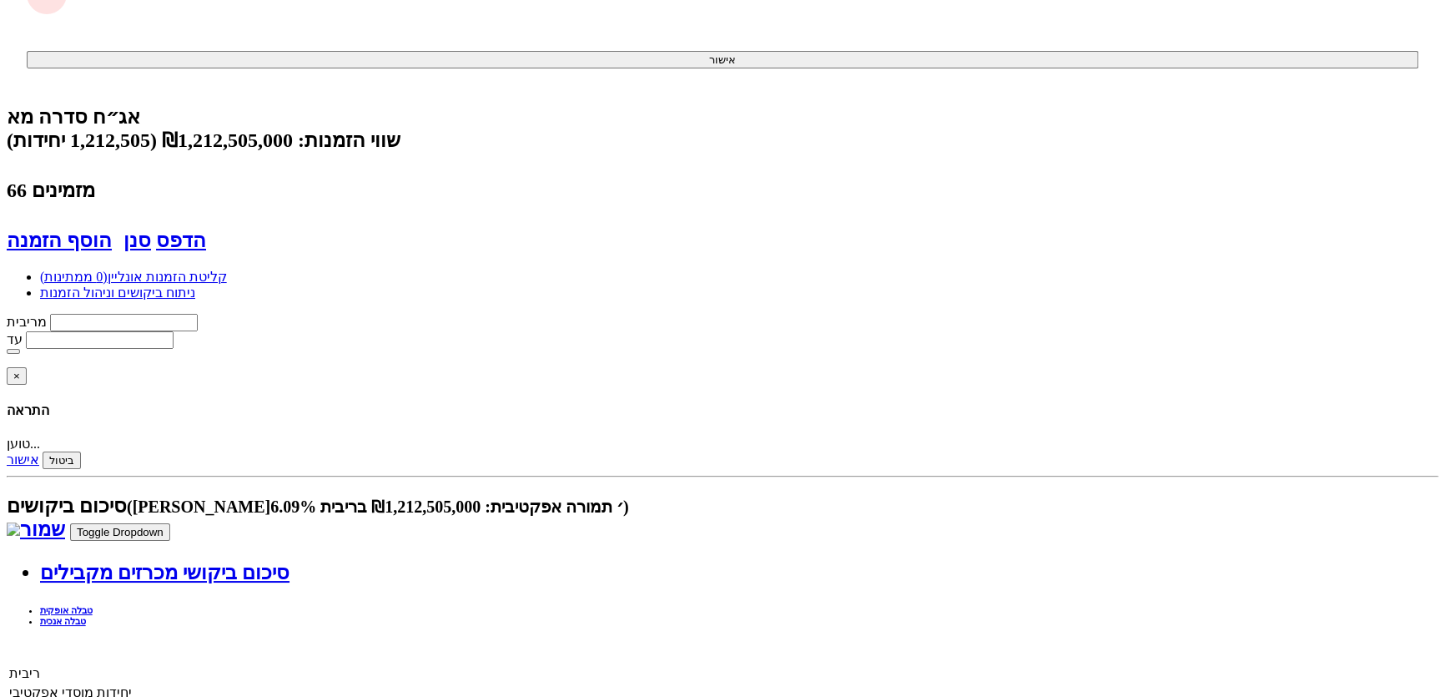
scroll to position [75, 0]
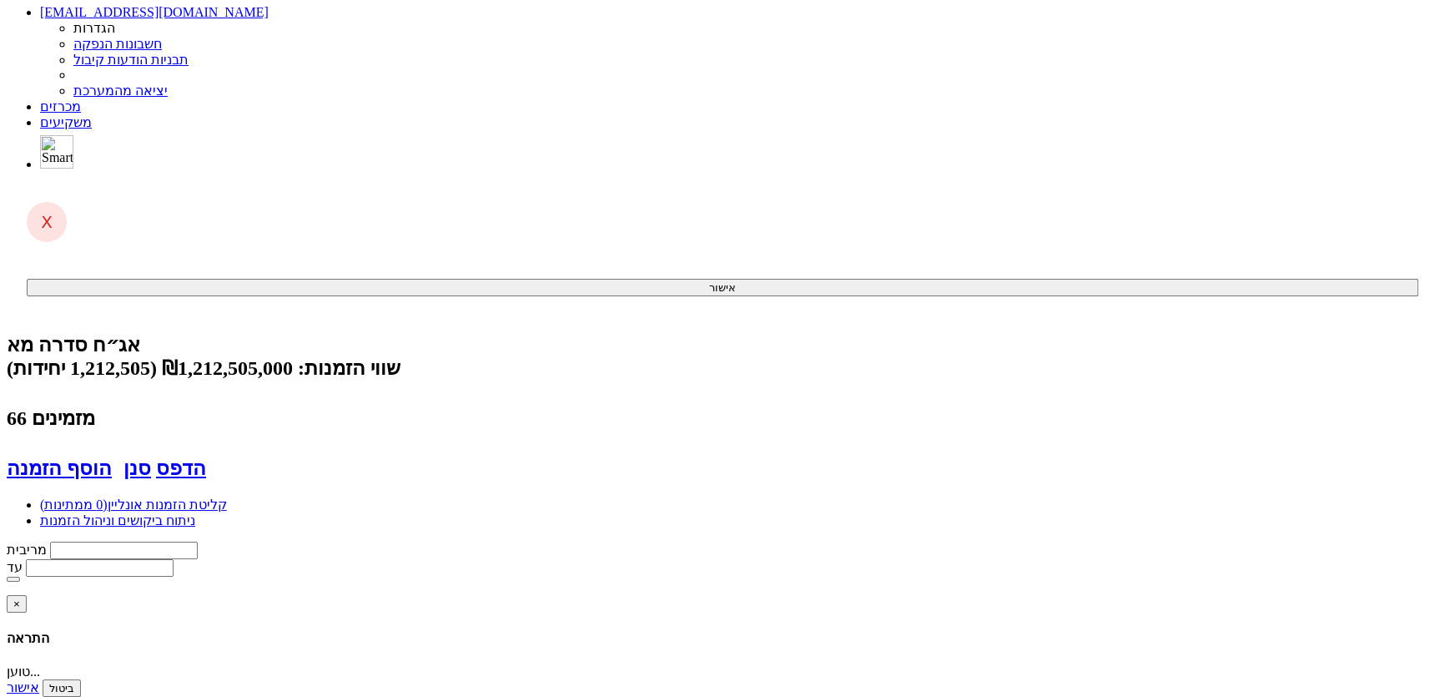
type input "5.6"
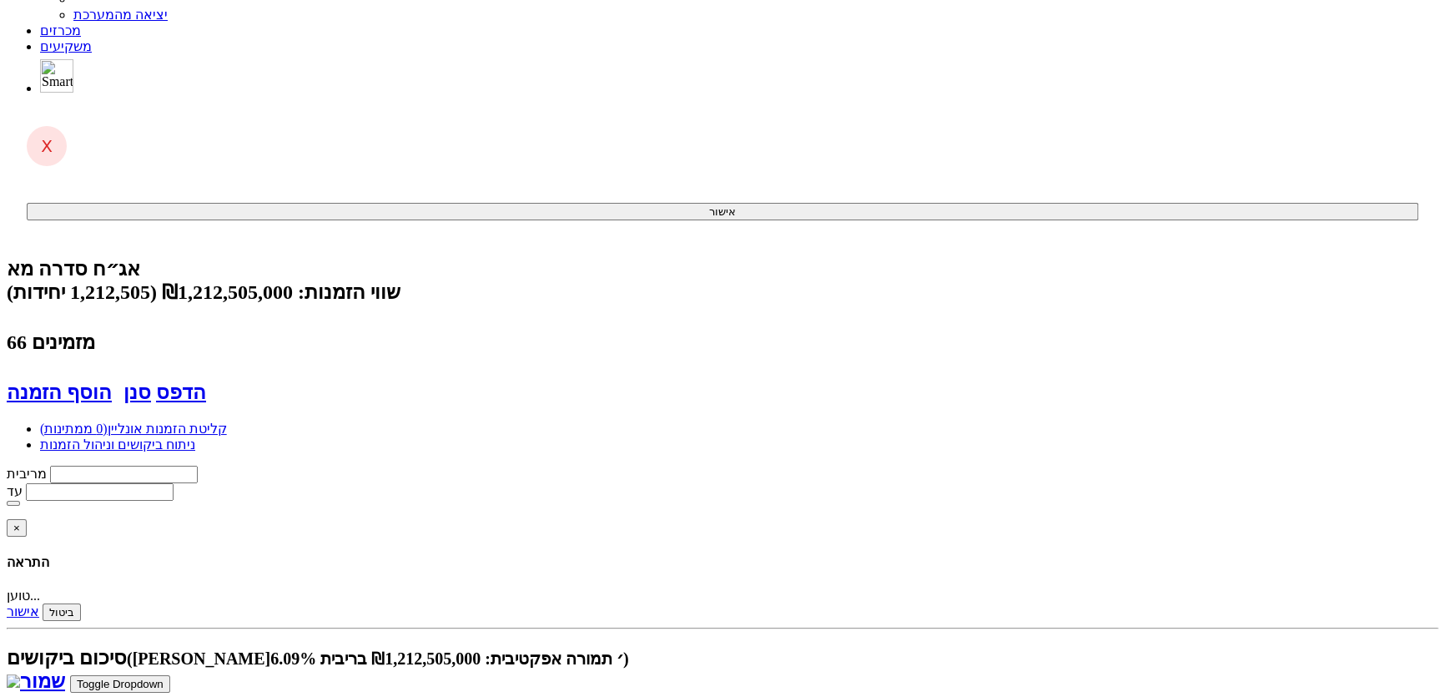
scroll to position [0, -1598]
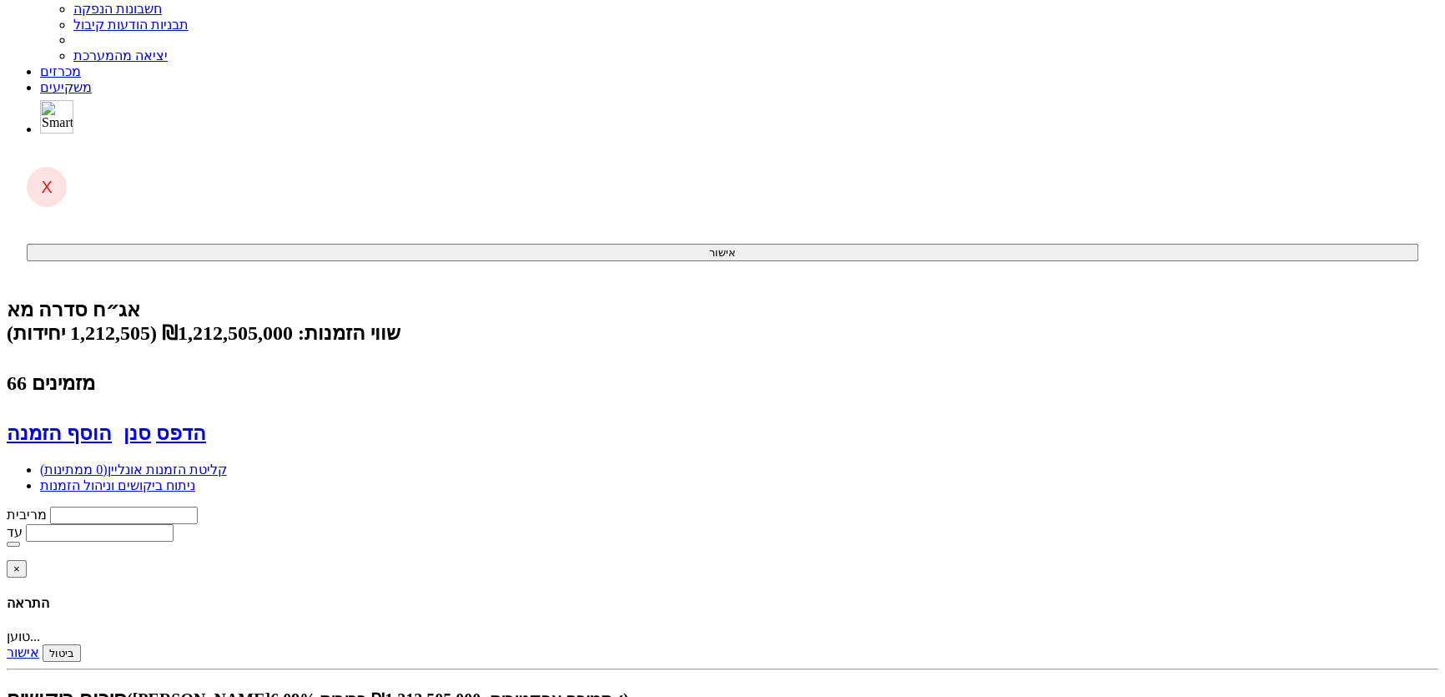
scroll to position [227, 0]
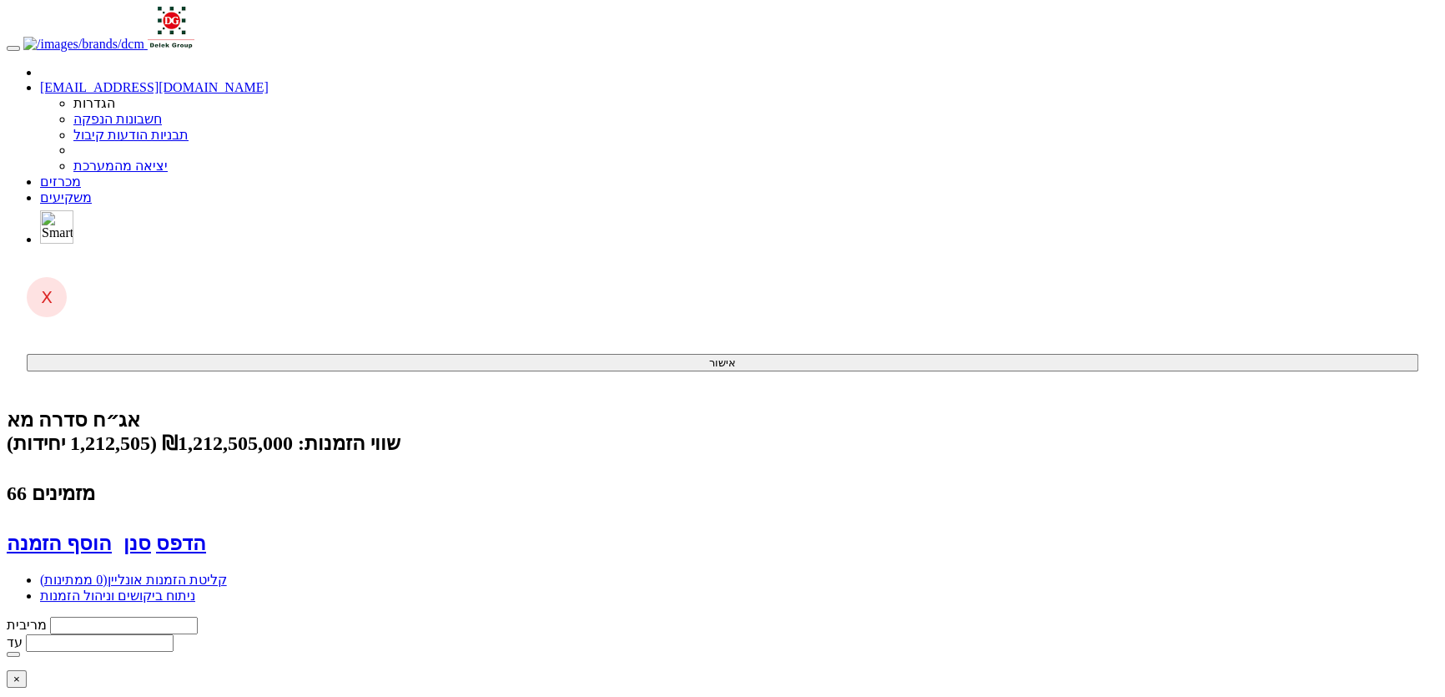
type input "5.6"
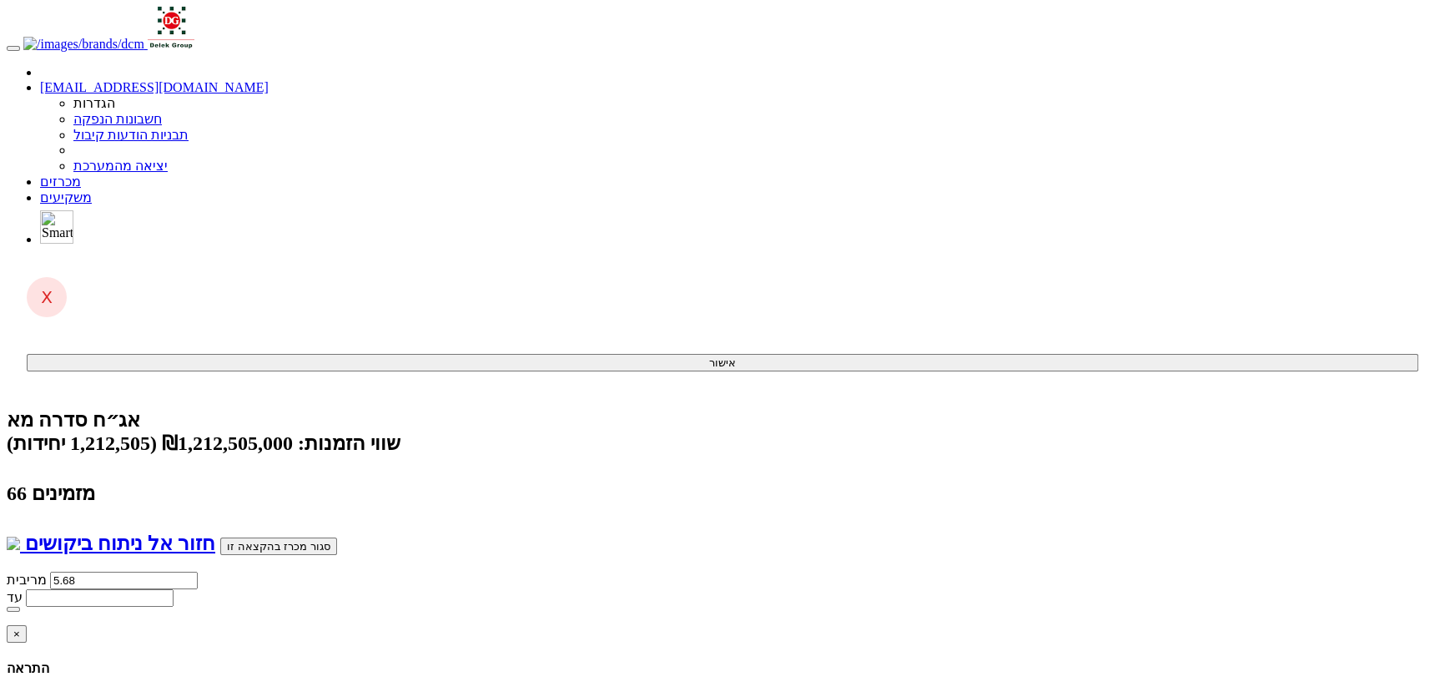
click at [301, 537] on button "סגור מכרז בהקצאה זו" at bounding box center [278, 546] width 117 height 18
click at [328, 537] on button "סגור מכרז בהקצאה זו" at bounding box center [278, 546] width 117 height 18
click at [301, 537] on button "סגור מכרז בהקצאה זו" at bounding box center [278, 546] width 117 height 18
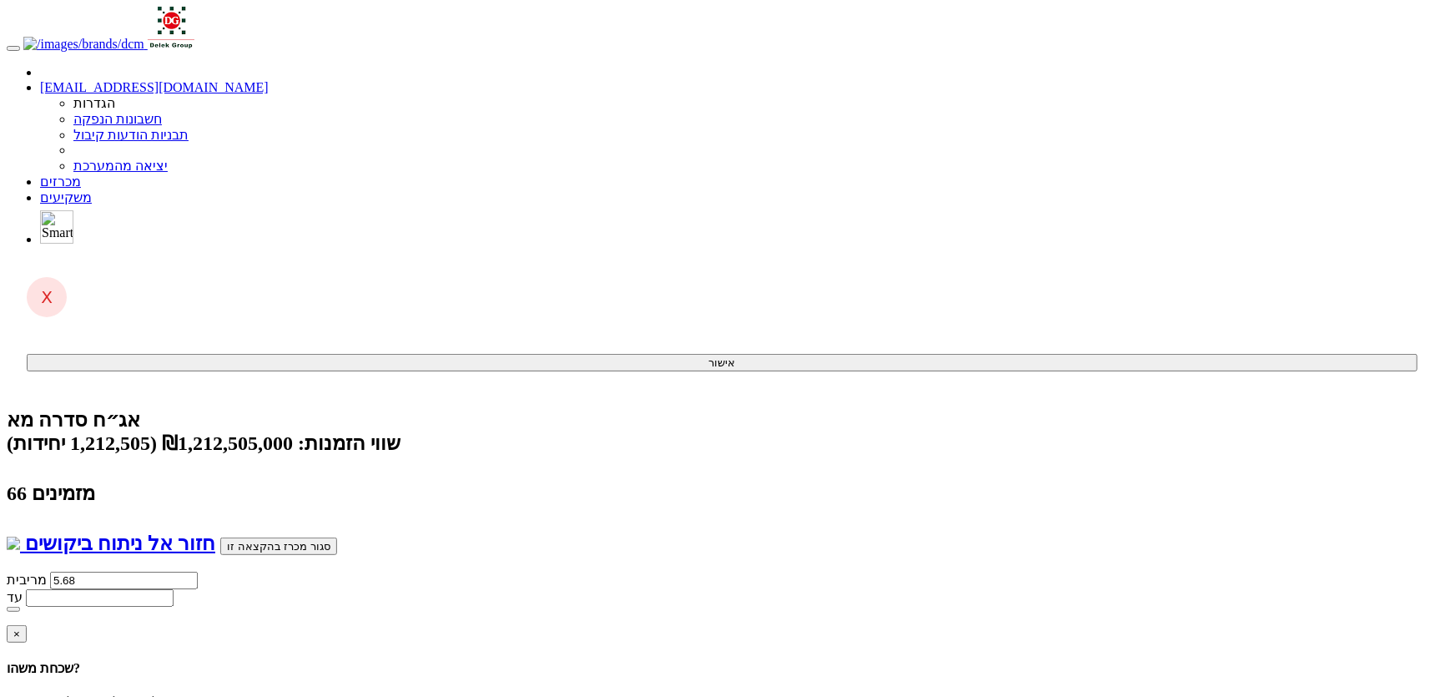
drag, startPoint x: 1101, startPoint y: 444, endPoint x: 1094, endPoint y: 450, distance: 10.0
click at [1101, 625] on div "× שכחת משהו? נמצאו הזמנות שהוגשו ע״י אותו משקיע ולא מכילות מגבלה משותפת הזמנה 3…" at bounding box center [722, 697] width 1431 height 145
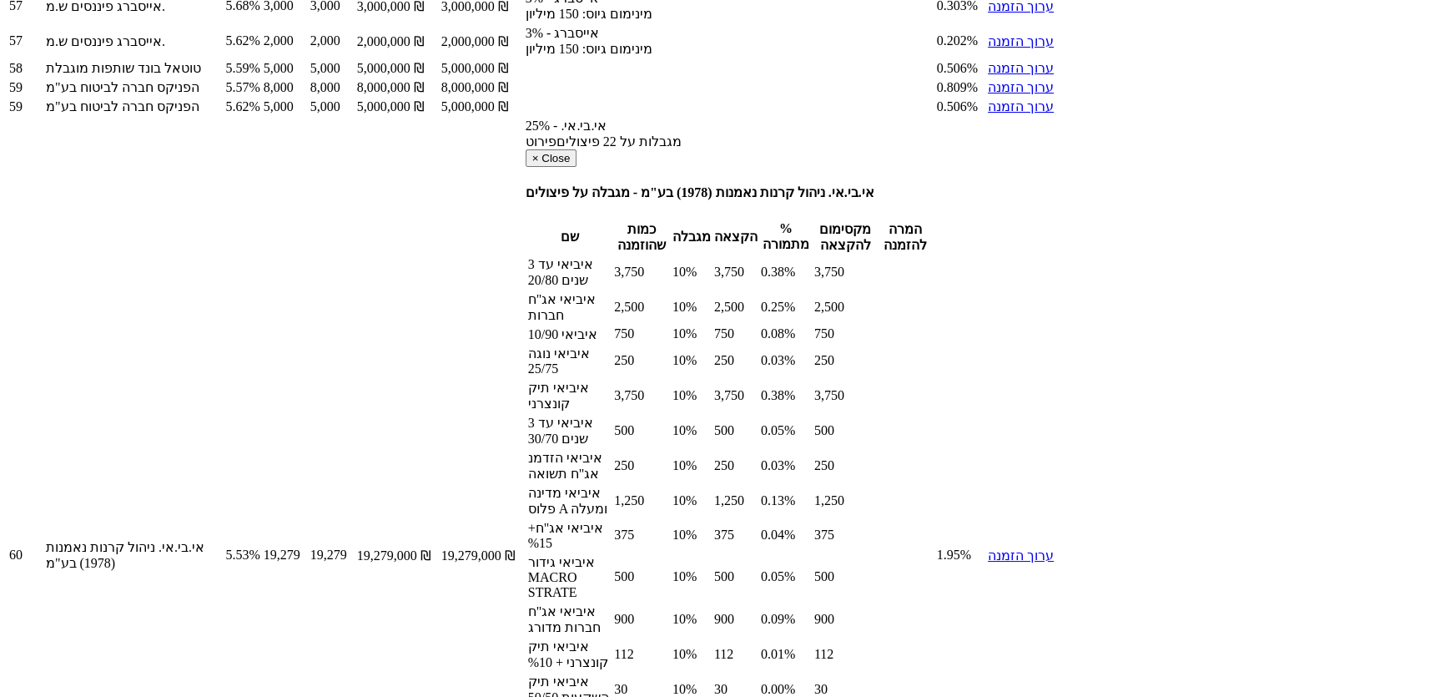
scroll to position [3701, 0]
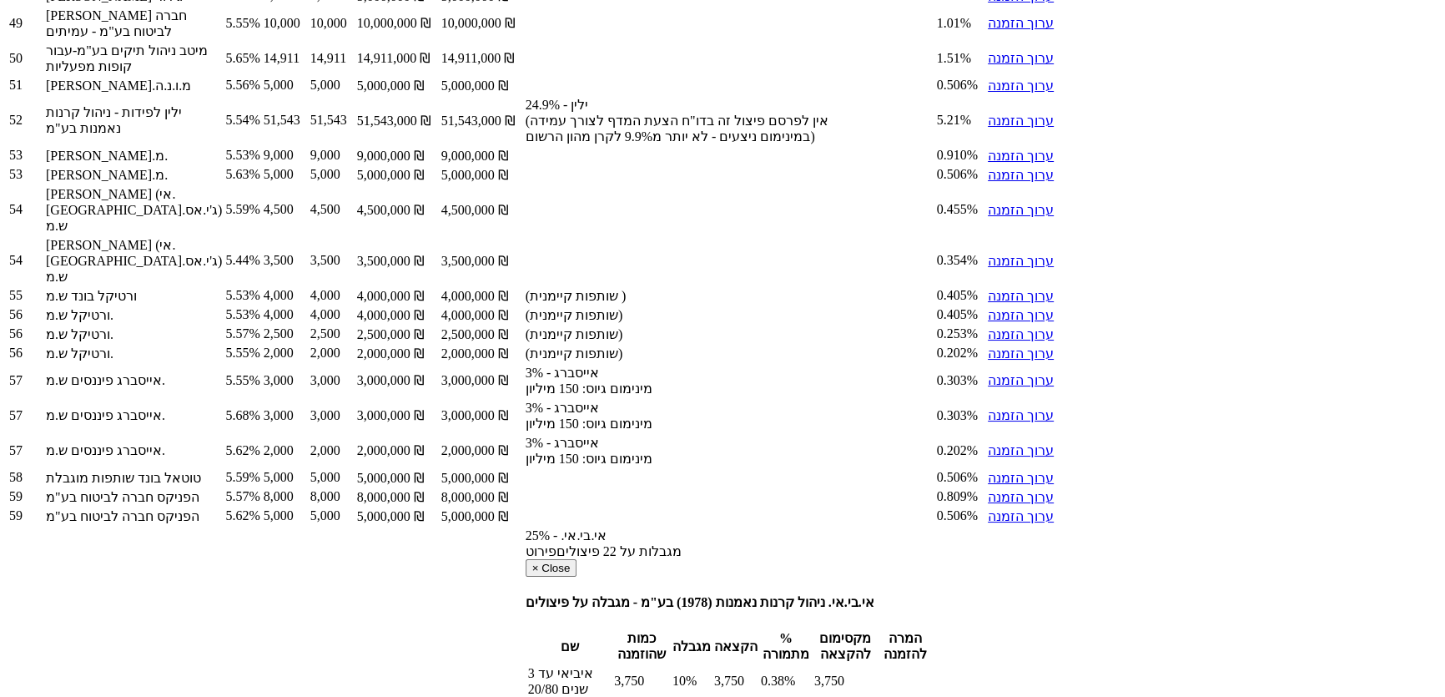
scroll to position [3488, 0]
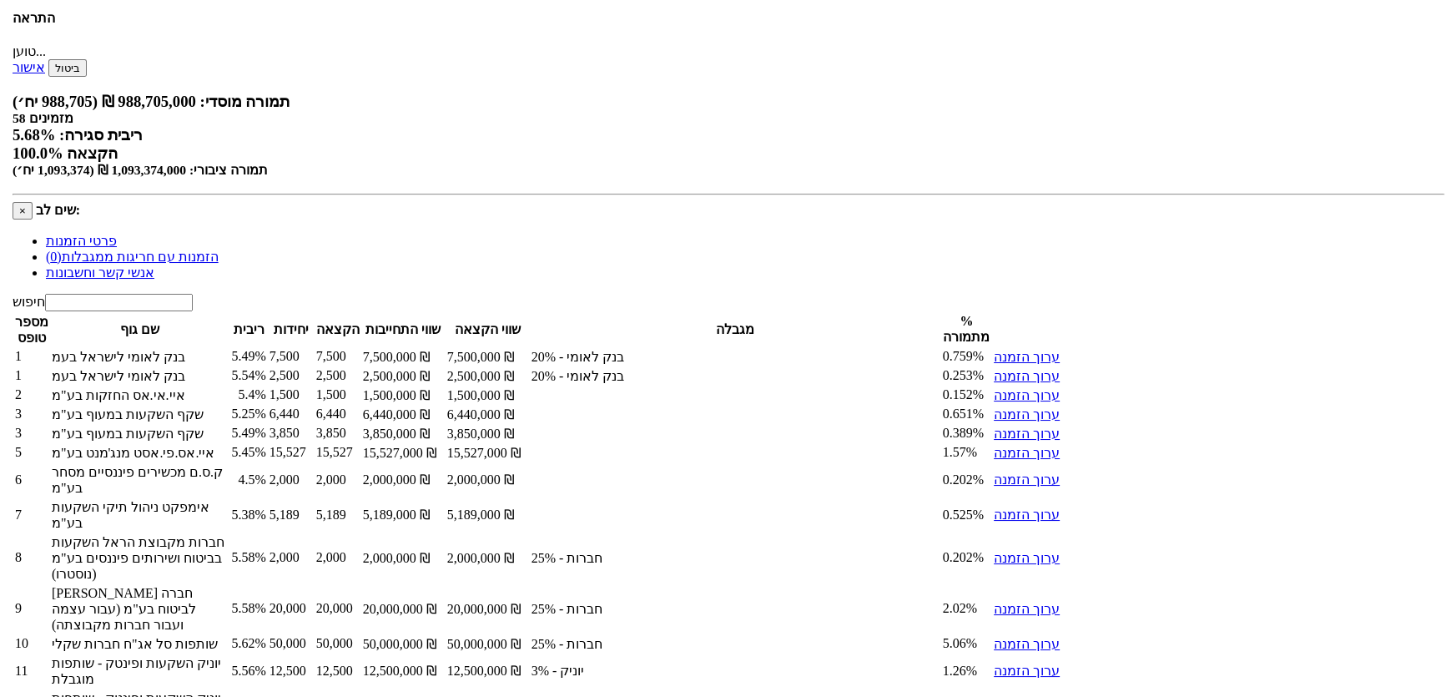
scroll to position [0, 0]
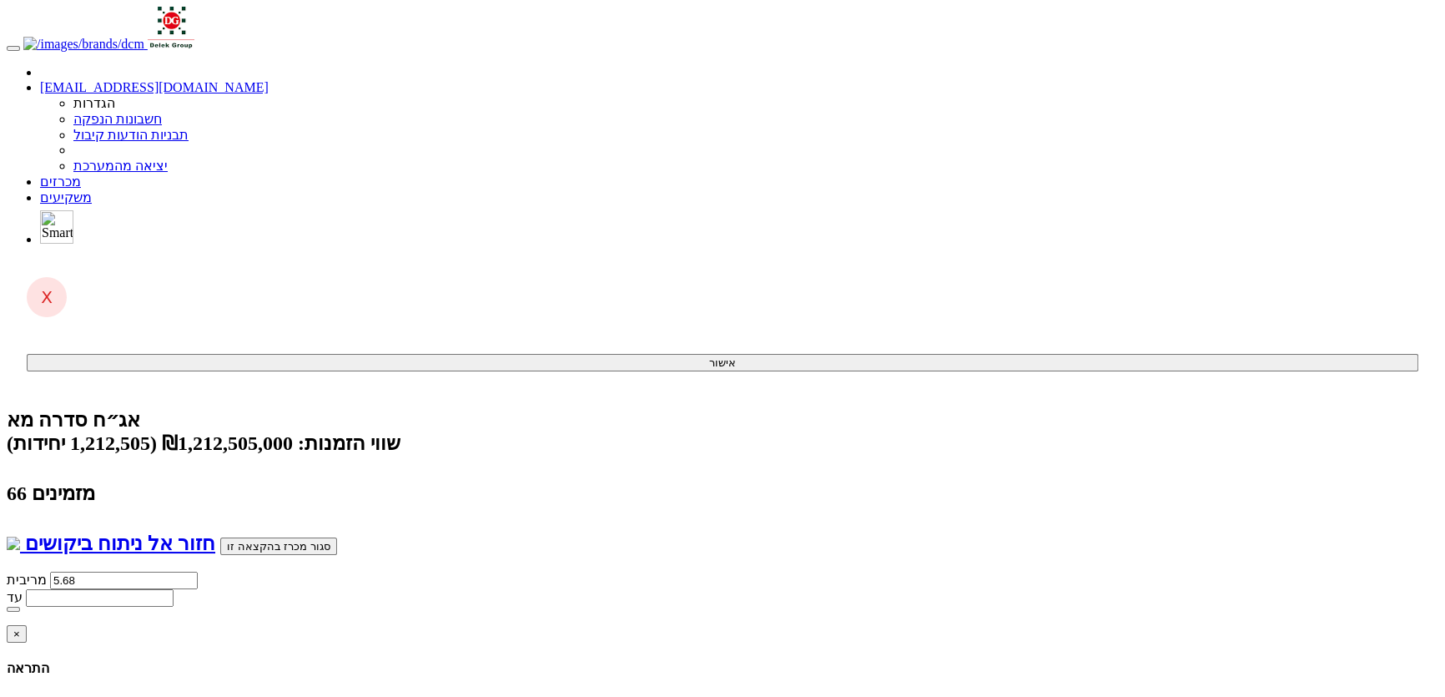
click at [314, 537] on button "סגור מכרז בהקצאה זו" at bounding box center [278, 546] width 117 height 18
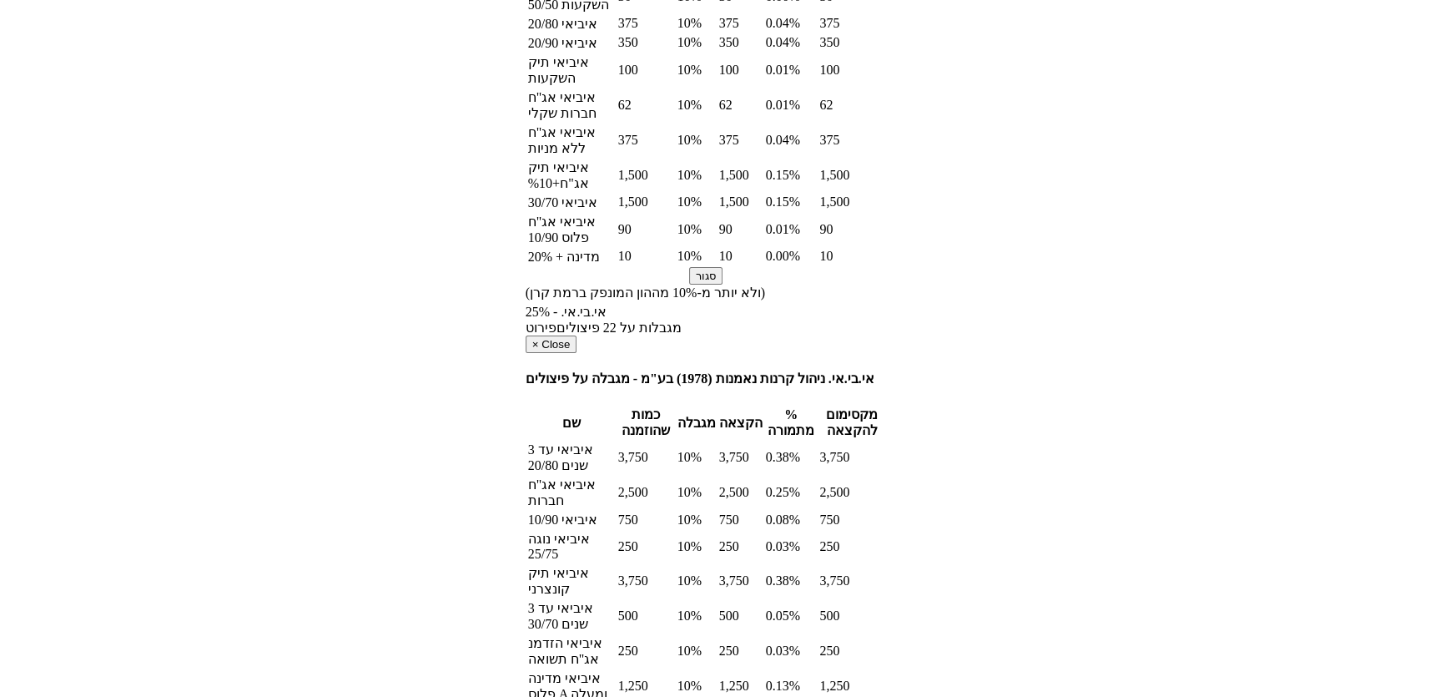
scroll to position [1895, 0]
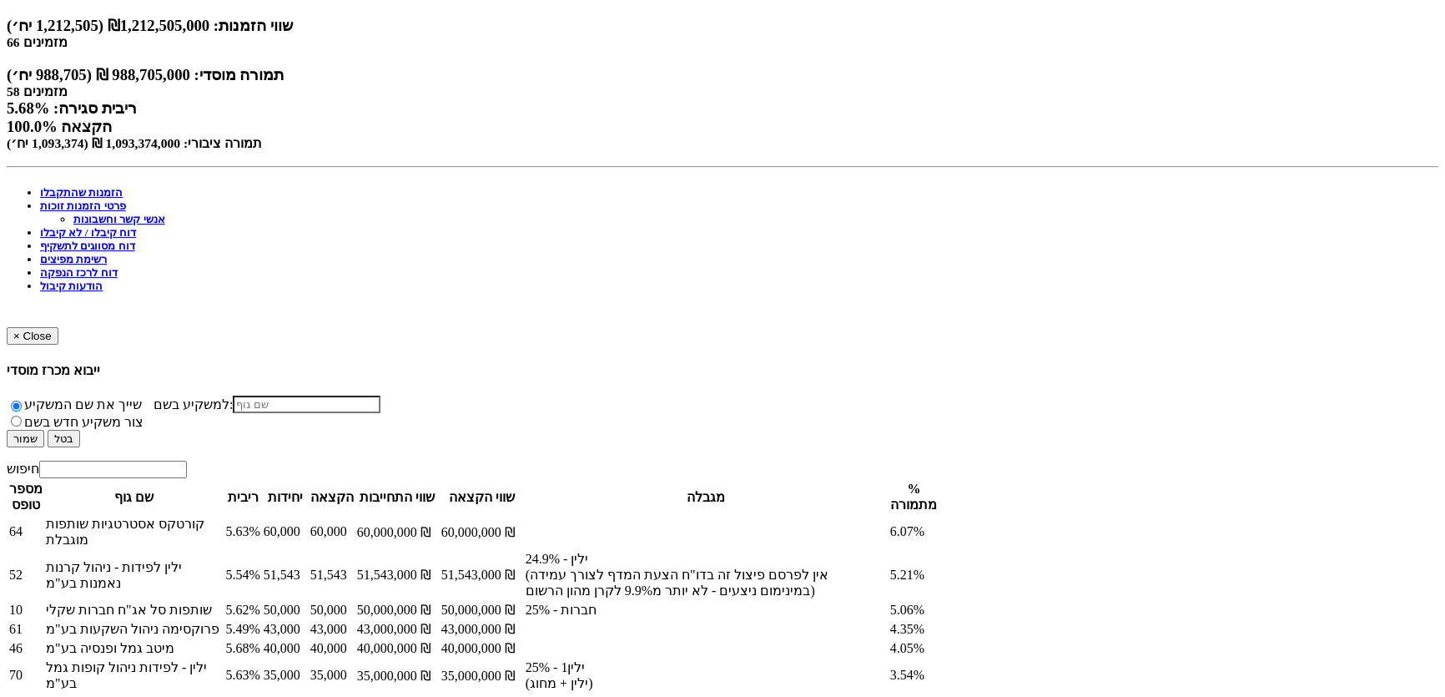
scroll to position [151, 0]
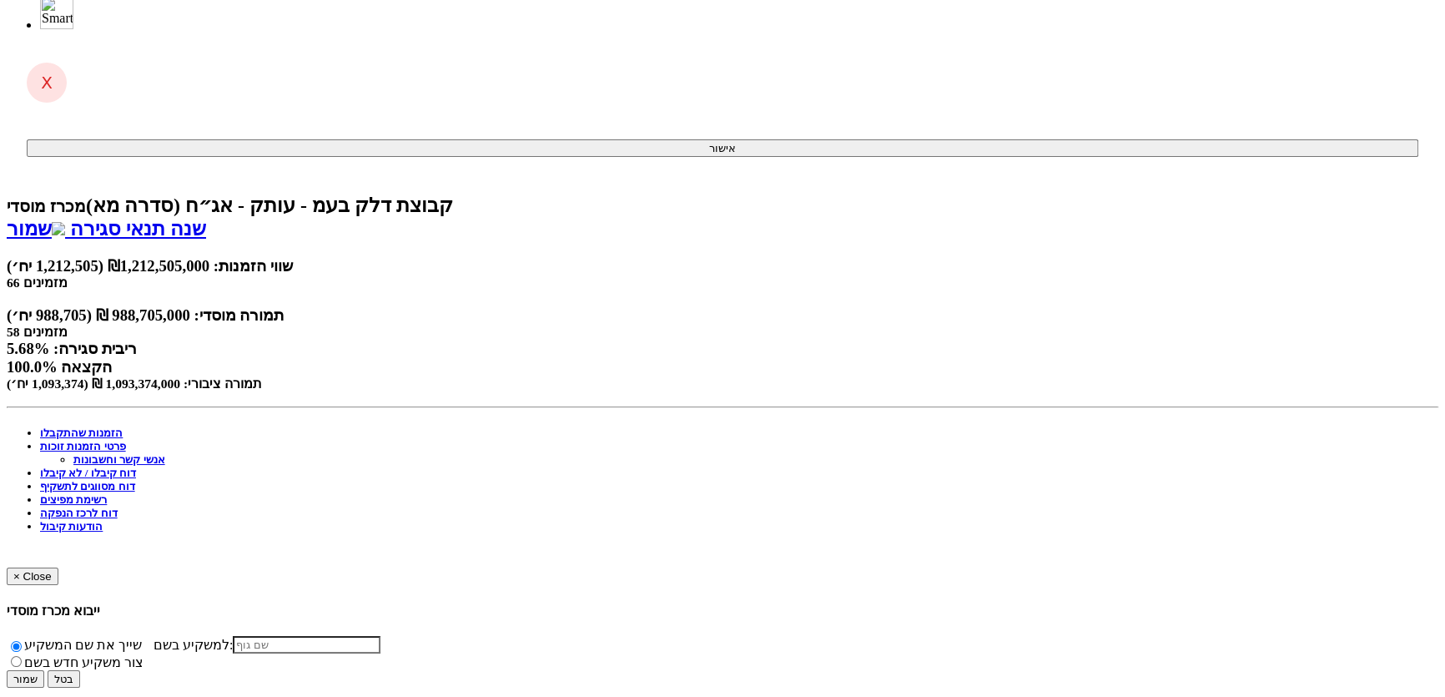
scroll to position [0, 0]
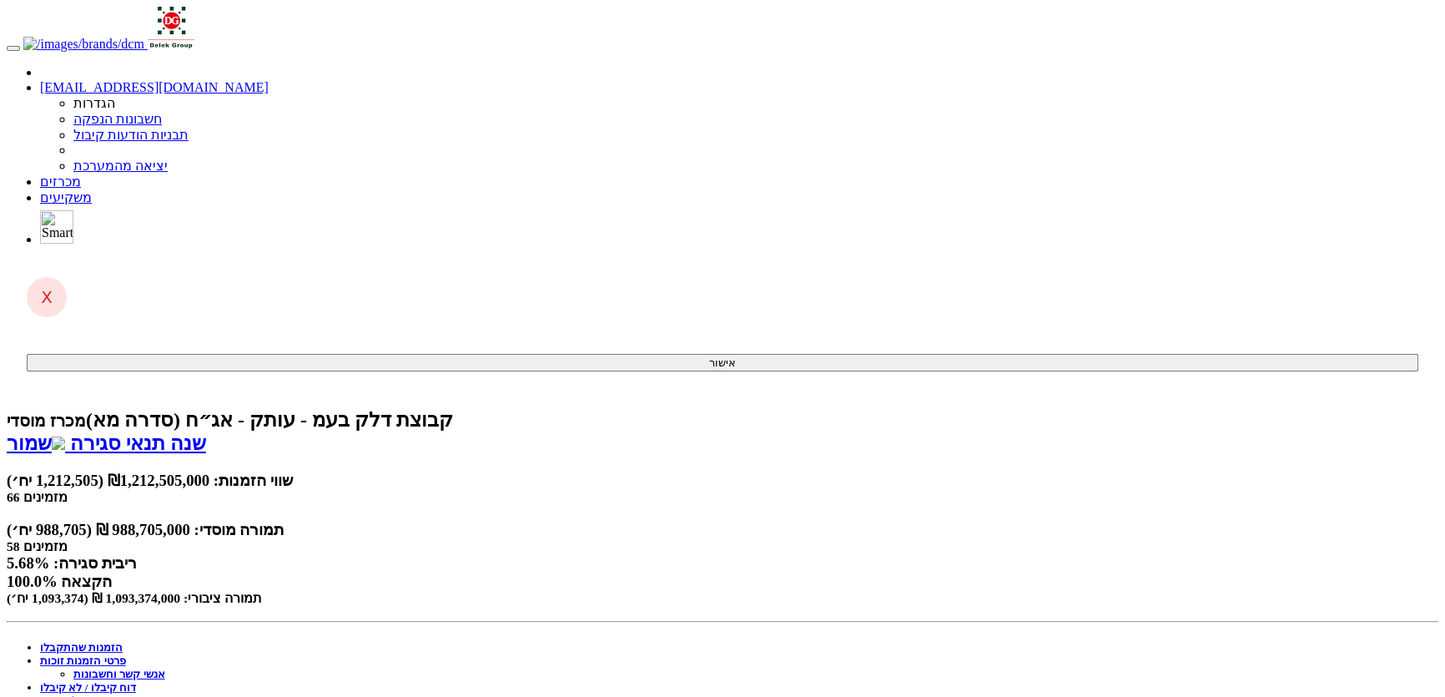
click at [126, 654] on link "פרטי הזמנות זוכות" at bounding box center [83, 660] width 86 height 13
click at [136, 681] on link "דוח קיבלו / לא קיבלו" at bounding box center [88, 687] width 96 height 13
click at [101, 654] on link "הזמנות זוכות" at bounding box center [70, 660] width 61 height 13
click at [136, 694] on link "דוח קיבלו / לא קיבלו" at bounding box center [88, 700] width 96 height 13
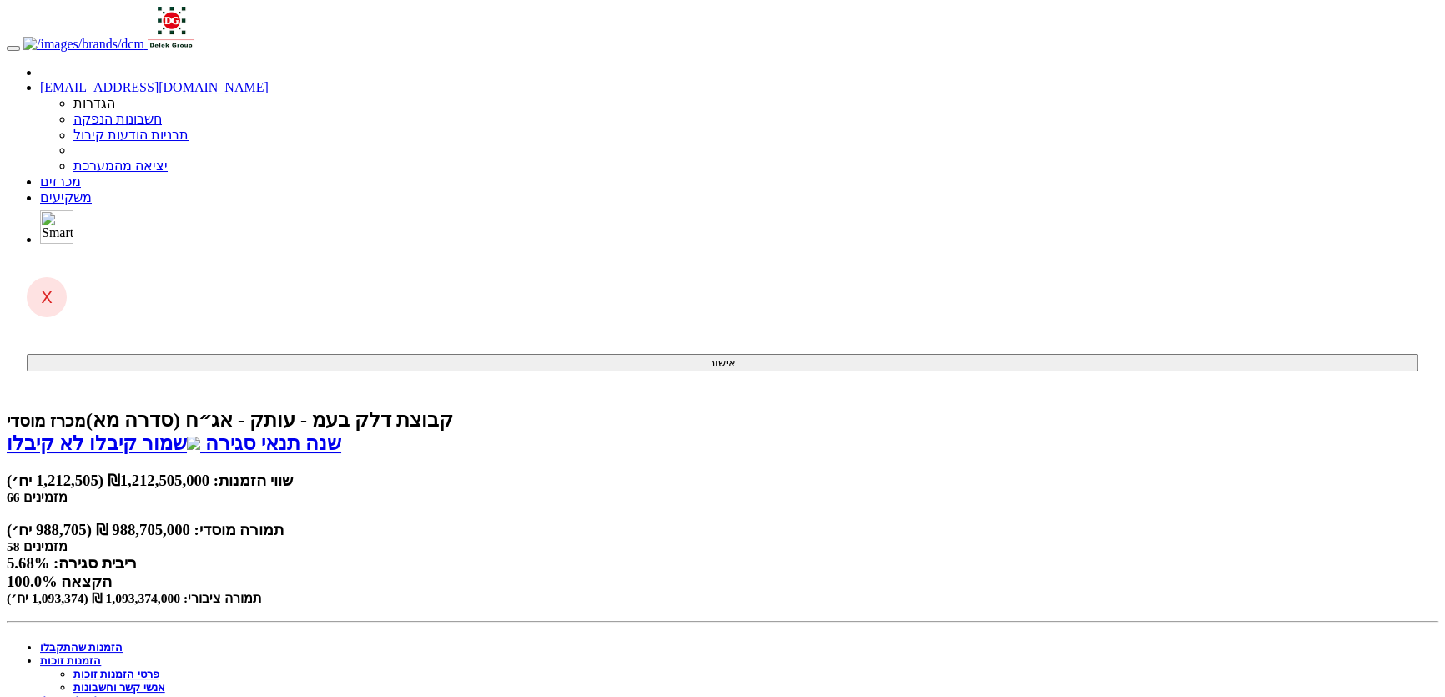
click at [101, 654] on link "הזמנות זוכות" at bounding box center [70, 660] width 61 height 13
click at [159, 667] on link "פרטי הזמנות זוכות" at bounding box center [116, 673] width 86 height 13
click at [65, 432] on link "שמור" at bounding box center [36, 443] width 58 height 22
click at [81, 174] on link "מכרזים" at bounding box center [60, 181] width 41 height 14
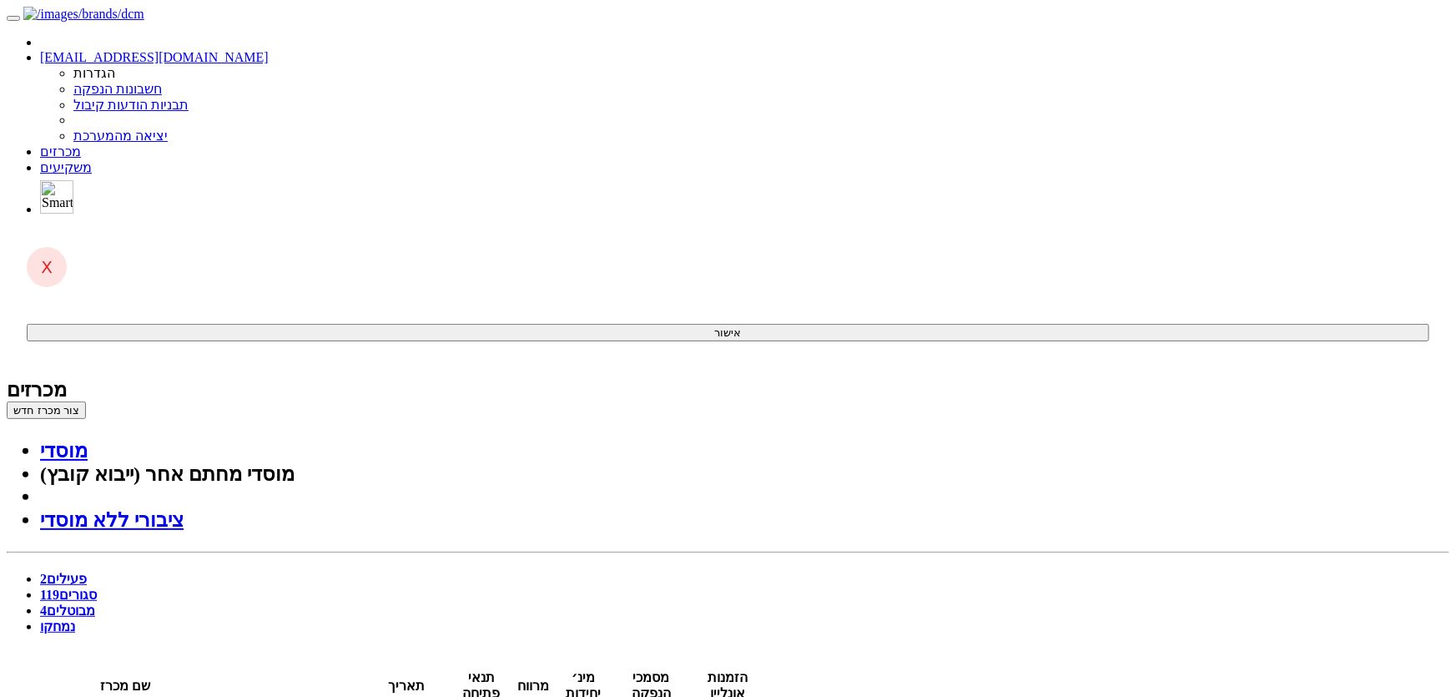
click at [97, 587] on link "סגורים 119" at bounding box center [68, 594] width 57 height 14
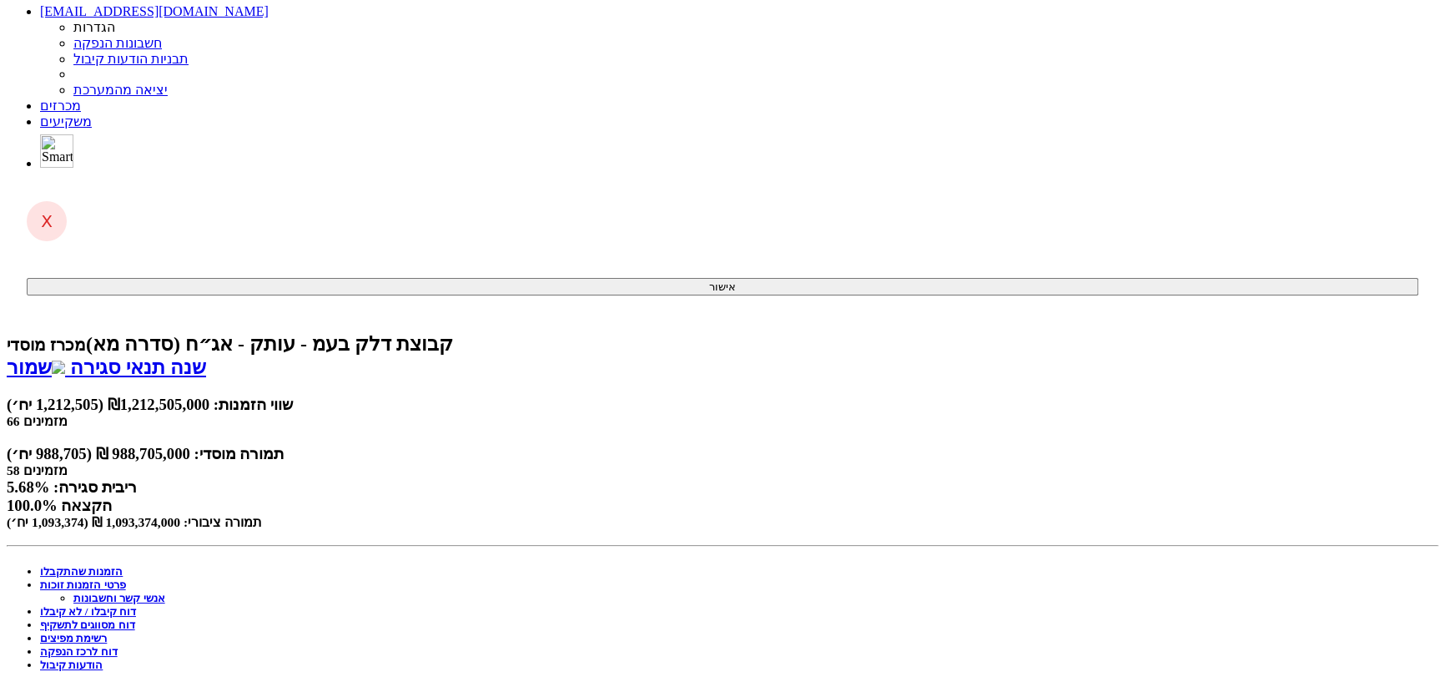
scroll to position [75, 0]
click at [135, 619] on link "דוח מסווגים לתשקיף" at bounding box center [87, 625] width 95 height 13
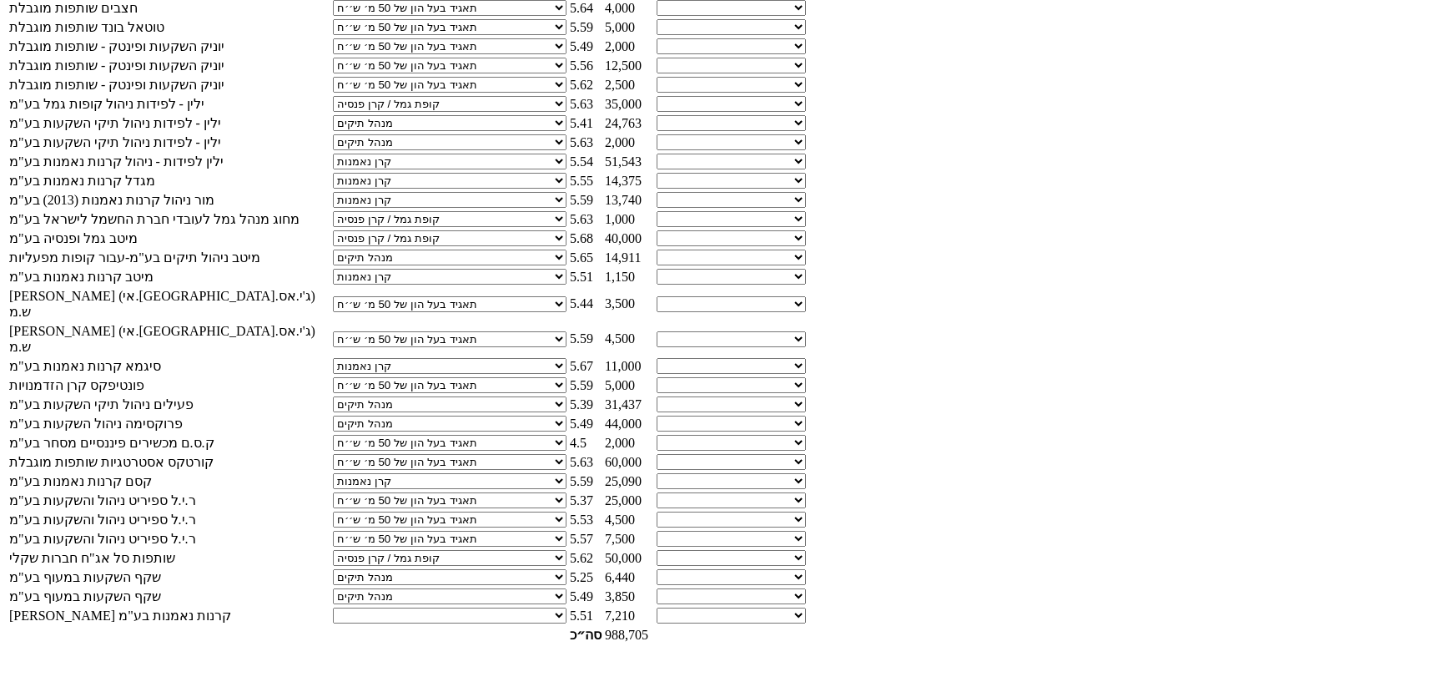
scroll to position [3807, 0]
click at [566, 607] on select "תאגיד מסווג חתם / מפיץ חברת ביטוח תאגיד בעל הון של 50 מ׳ ש׳׳ח קופת גמל / קרן פנ…" at bounding box center [450, 615] width 234 height 16
select select "קרן נאמנות"
click at [566, 607] on select "תאגיד מסווג חתם / מפיץ חברת ביטוח תאגיד בעל הון של 50 מ׳ ש׳׳ח קופת גמל / קרן פנ…" at bounding box center [450, 615] width 234 height 16
click at [567, 641] on td at bounding box center [449, 635] width 235 height 18
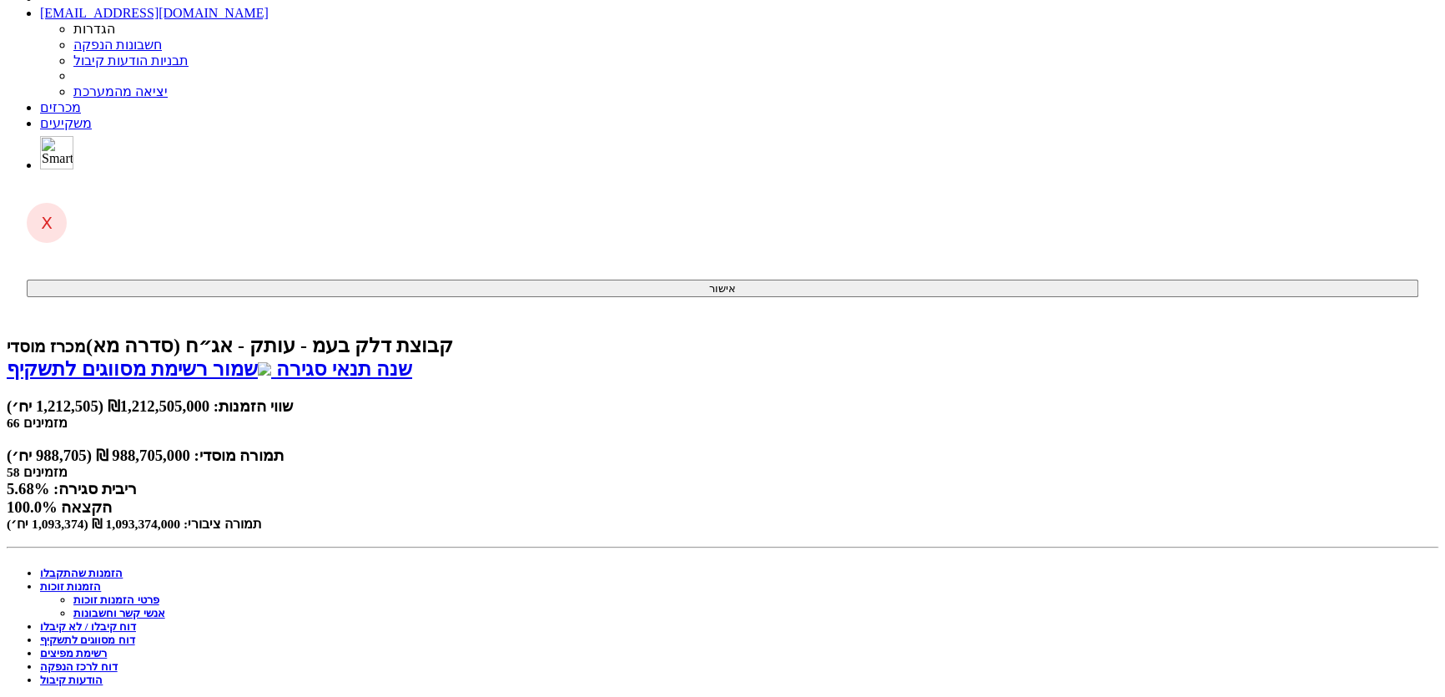
scroll to position [0, 0]
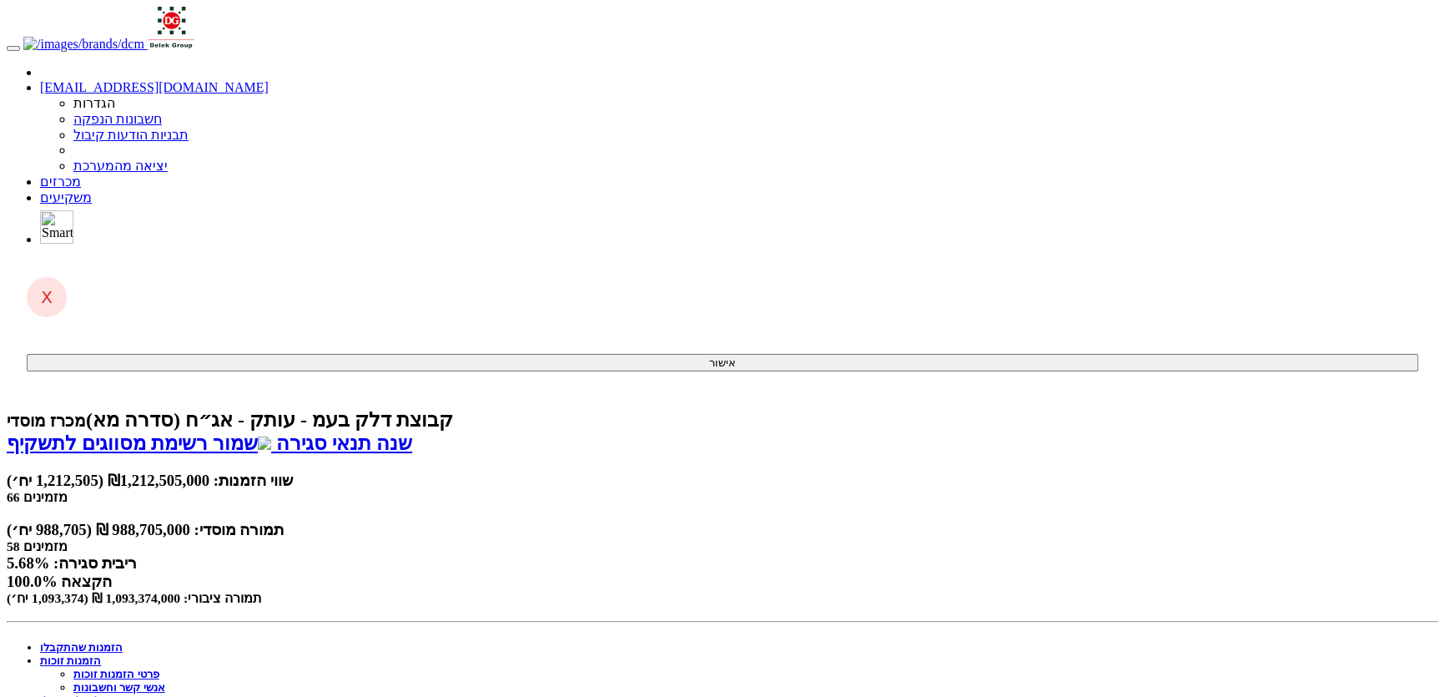
click at [271, 432] on link "שמור רשימת מסווגים לתשקיף" at bounding box center [139, 443] width 264 height 22
click at [81, 174] on link "מכרזים" at bounding box center [60, 181] width 41 height 14
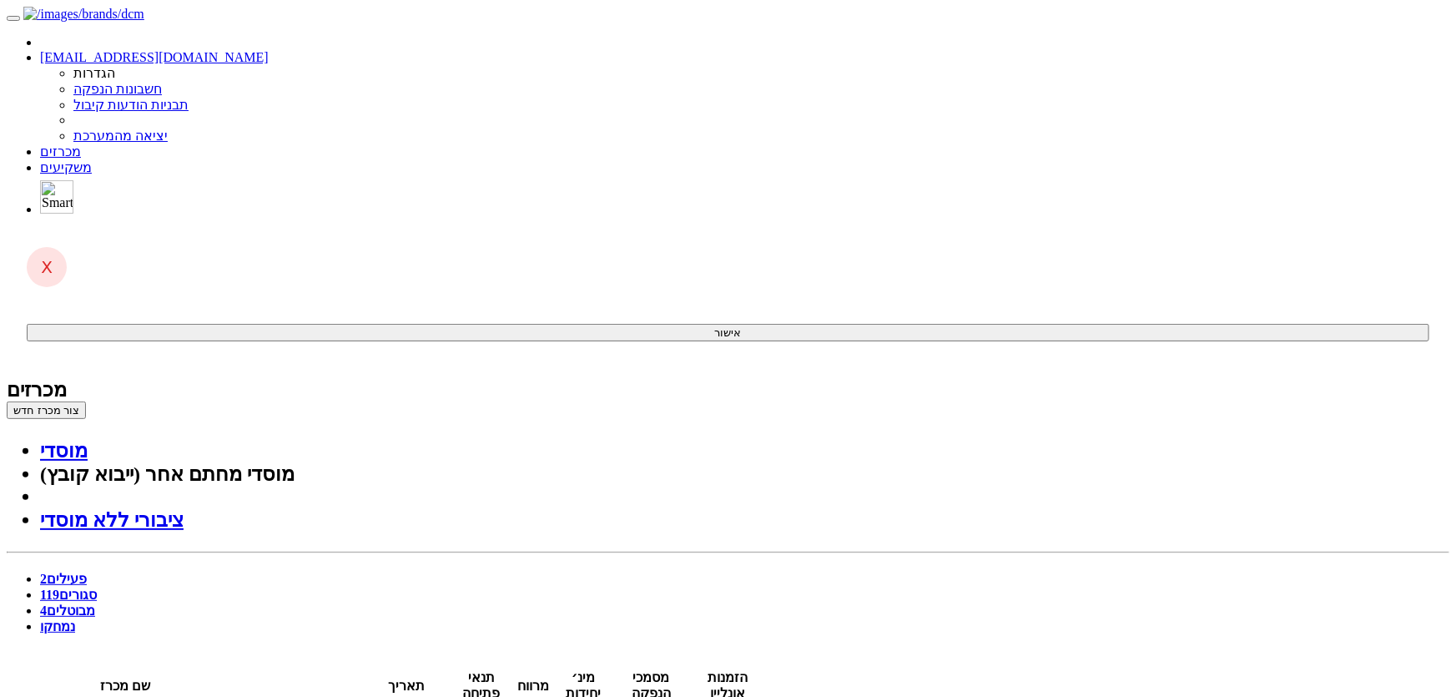
click at [59, 587] on span "119" at bounding box center [49, 594] width 19 height 14
